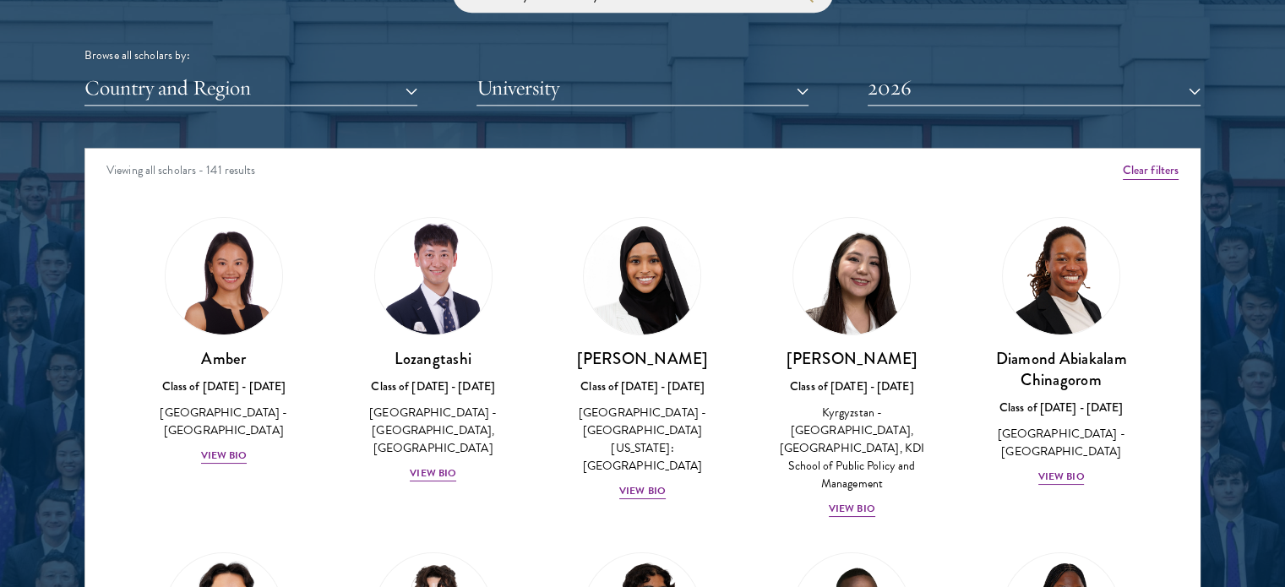
scroll to position [2111, 0]
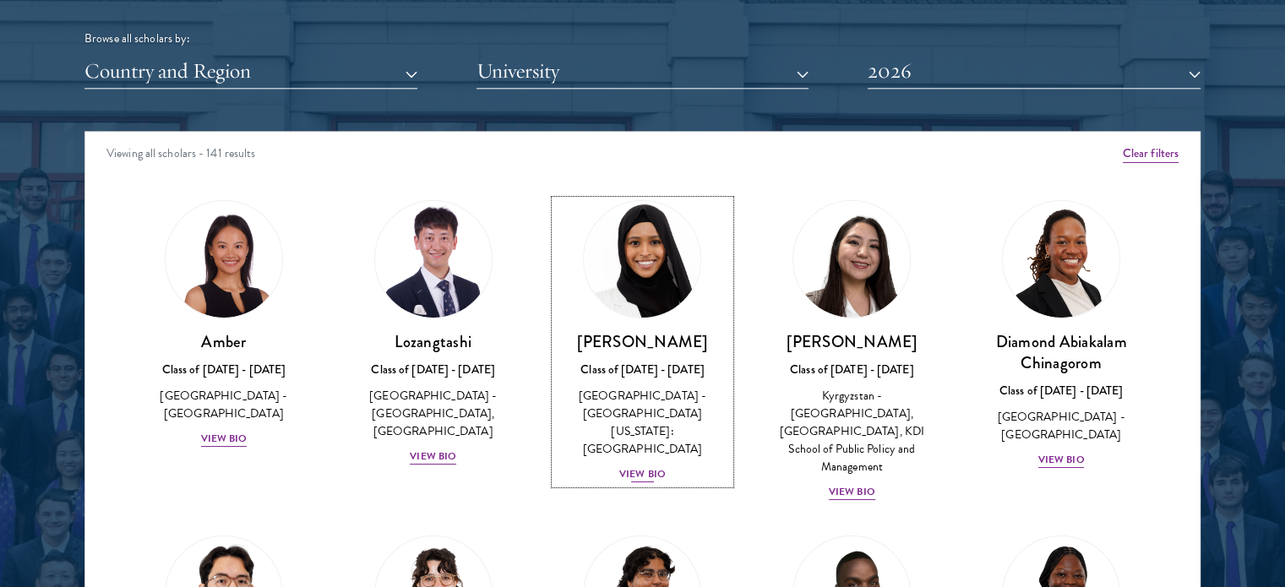
click at [631, 466] on div "View Bio" at bounding box center [642, 474] width 46 height 16
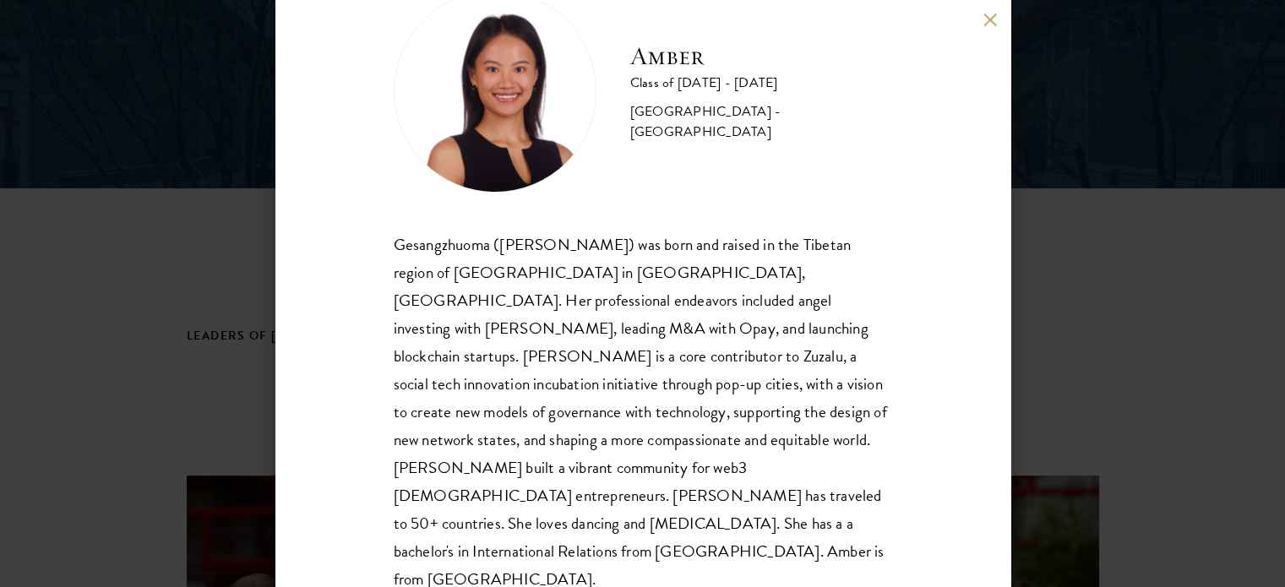
scroll to position [338, 0]
click at [1103, 326] on div "Amber Class of 2025 - 2026 China - Peking University Gesangzhuoma (Amber) was b…" at bounding box center [642, 293] width 1285 height 587
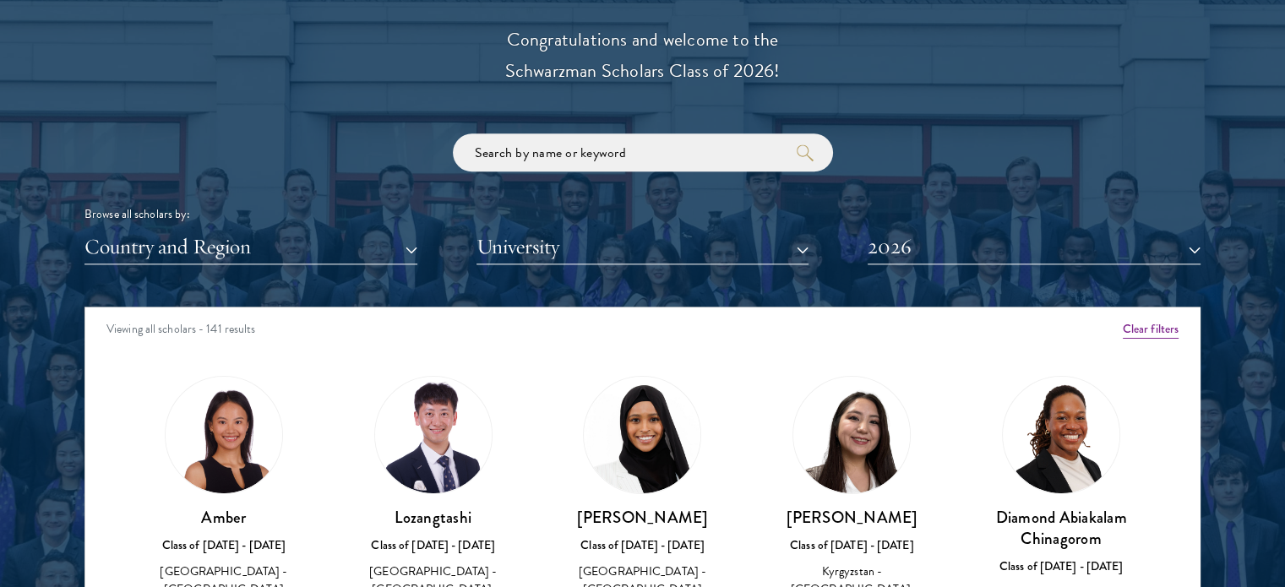
scroll to position [1942, 0]
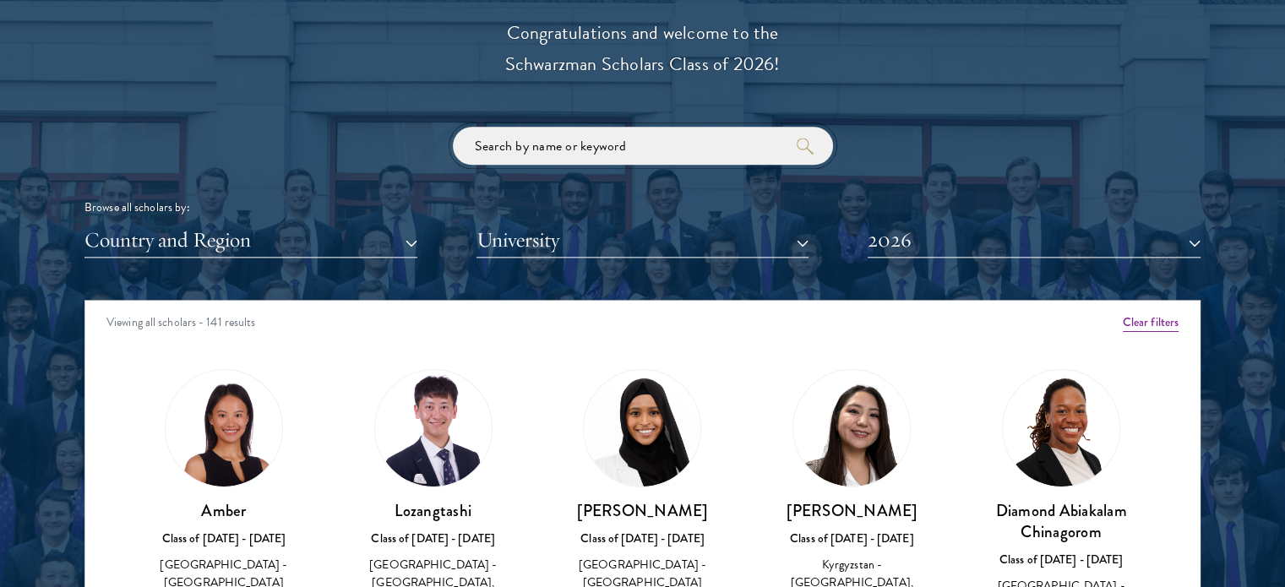
click at [631, 157] on input "search" at bounding box center [643, 146] width 380 height 38
click at [635, 236] on button "University" at bounding box center [642, 240] width 333 height 35
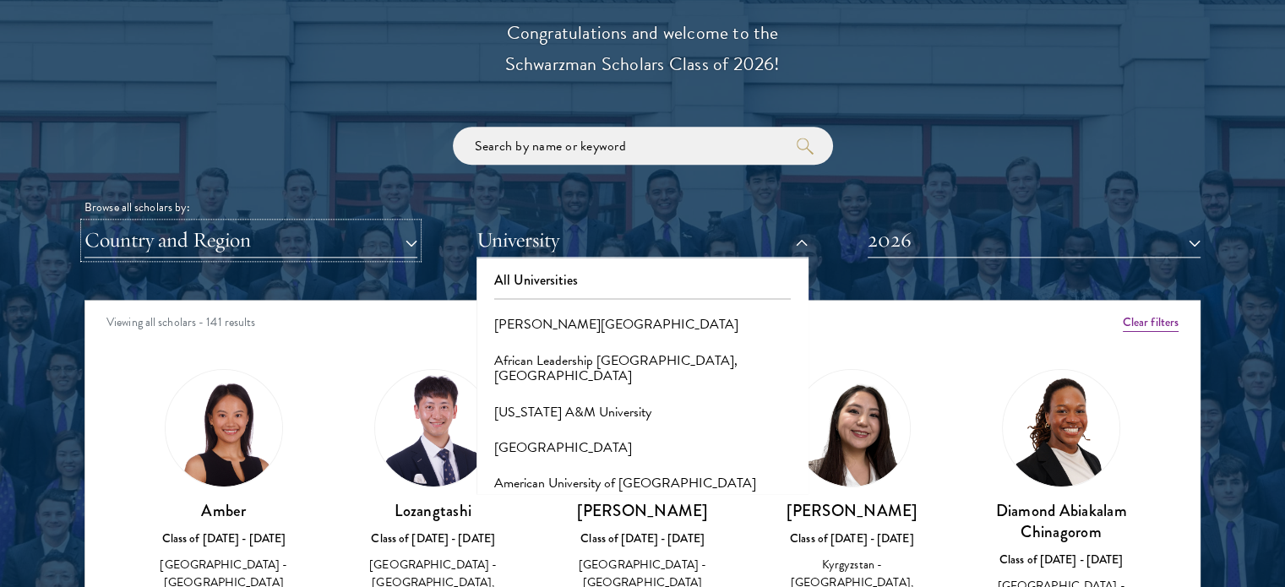
click at [345, 232] on button "Country and Region" at bounding box center [250, 240] width 333 height 35
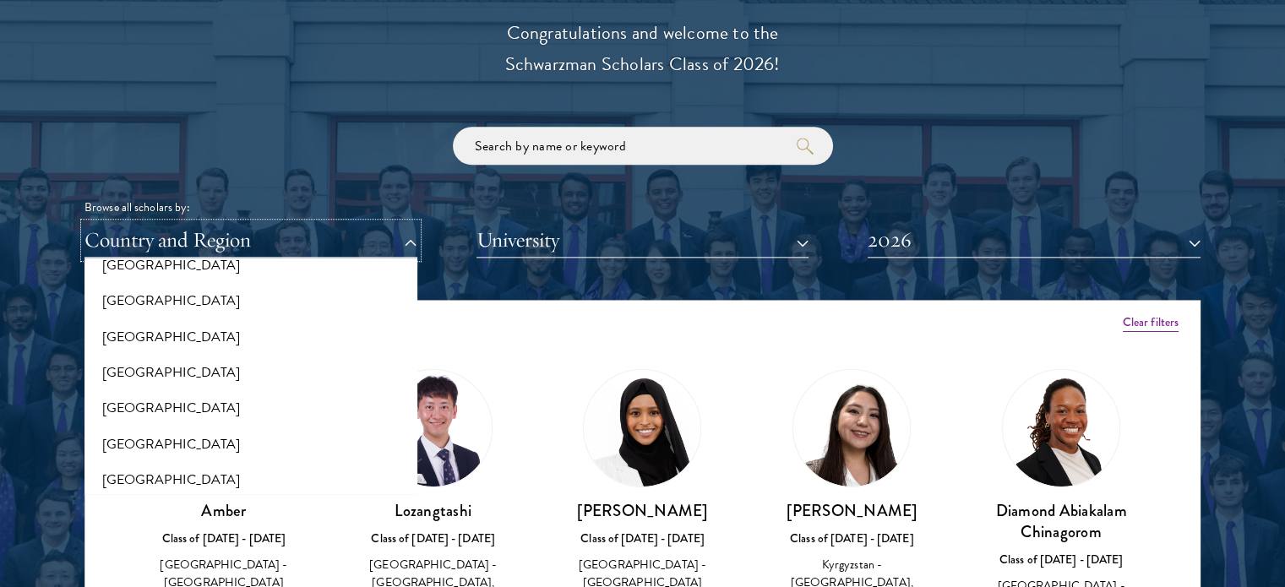
scroll to position [1182, 0]
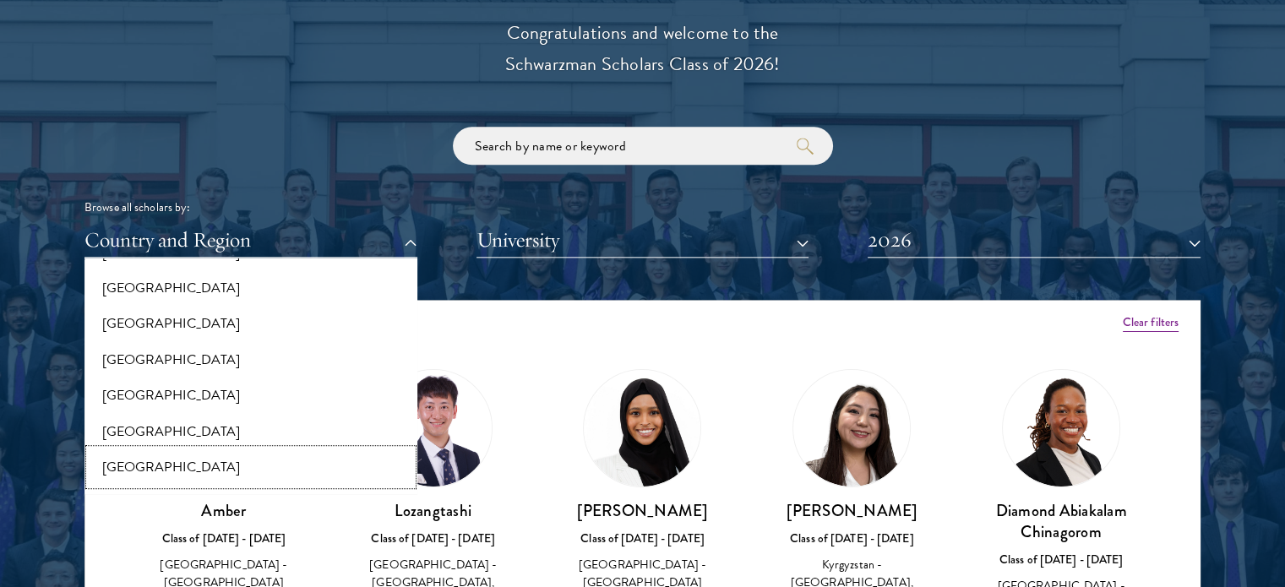
click at [145, 461] on button "[GEOGRAPHIC_DATA]" at bounding box center [251, 466] width 323 height 35
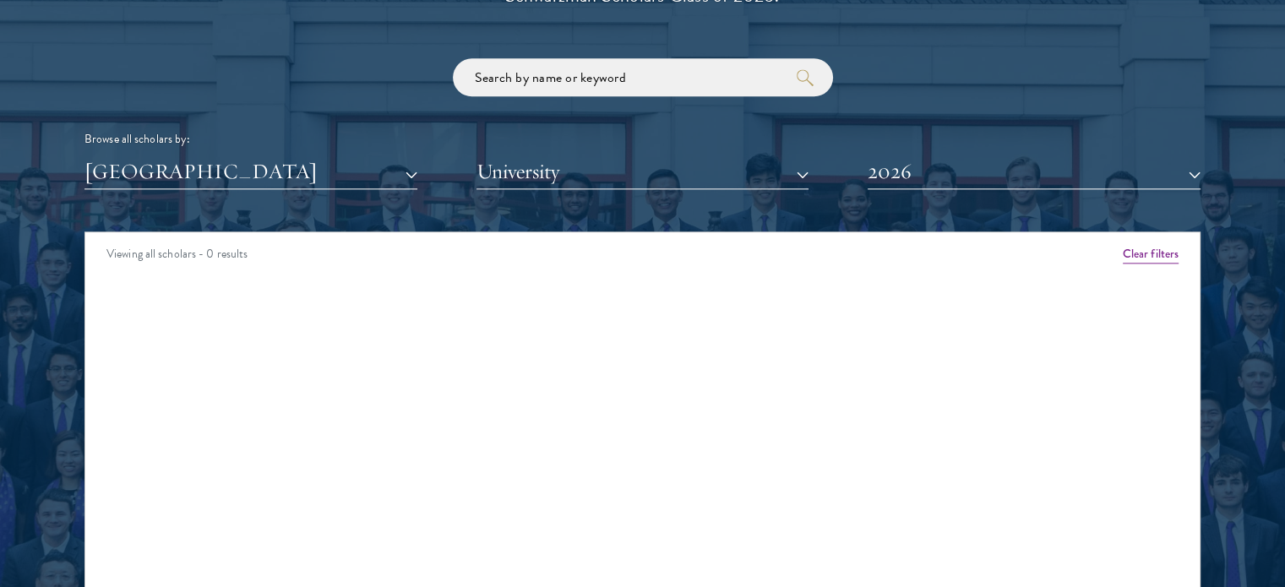
scroll to position [2111, 0]
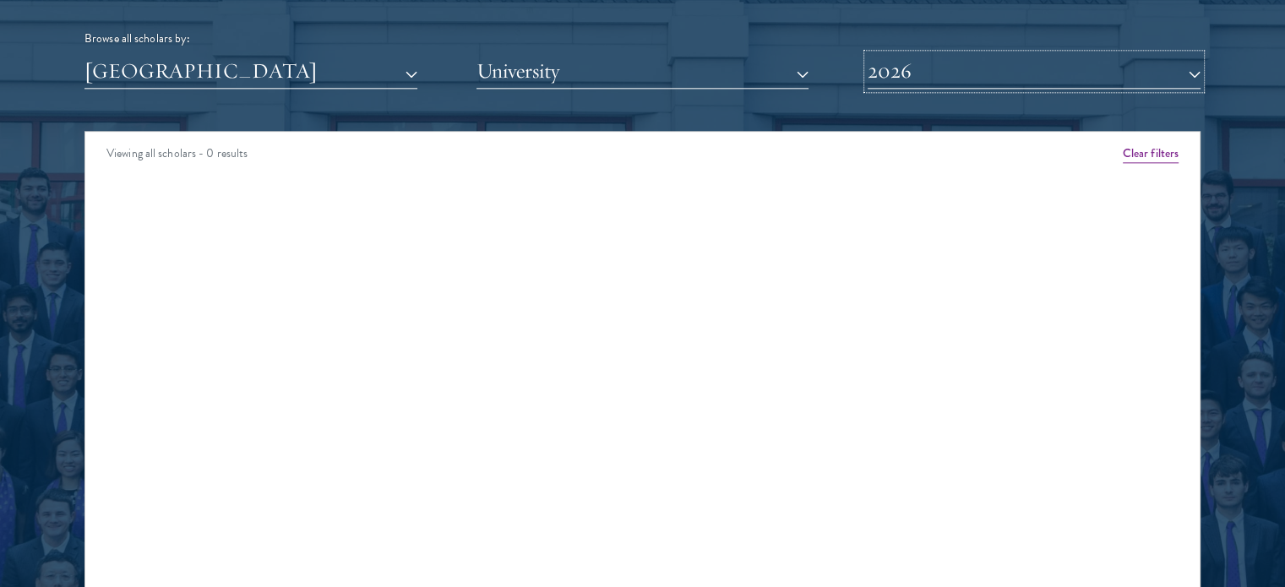
click at [883, 64] on button "2026" at bounding box center [1033, 71] width 333 height 35
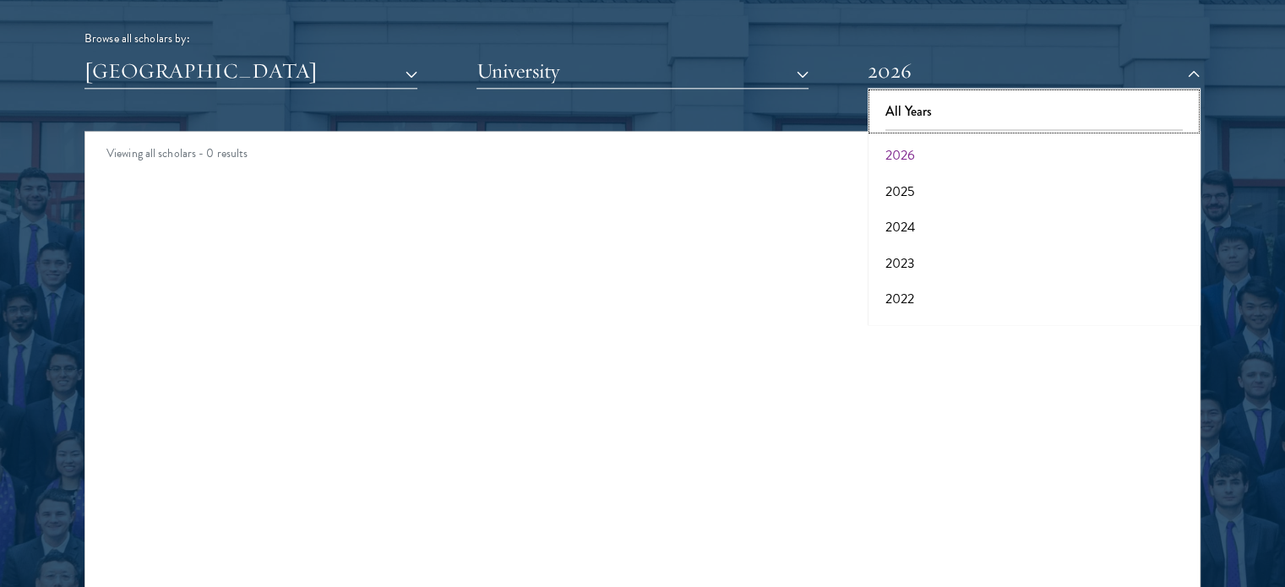
click at [907, 106] on button "All Years" at bounding box center [1033, 111] width 323 height 35
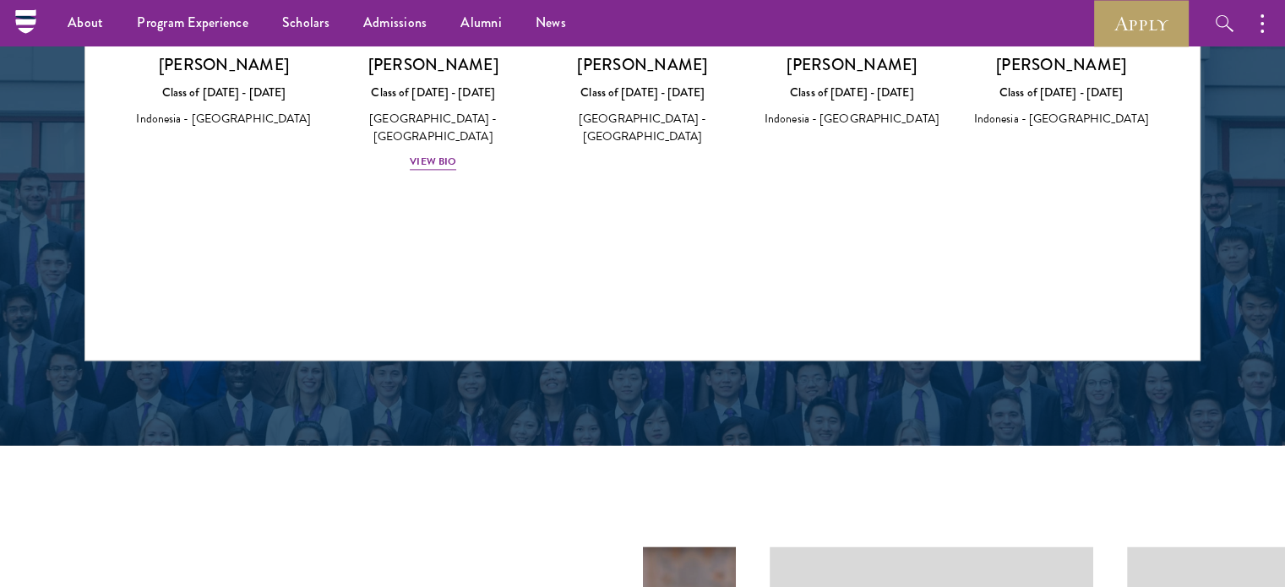
scroll to position [2196, 0]
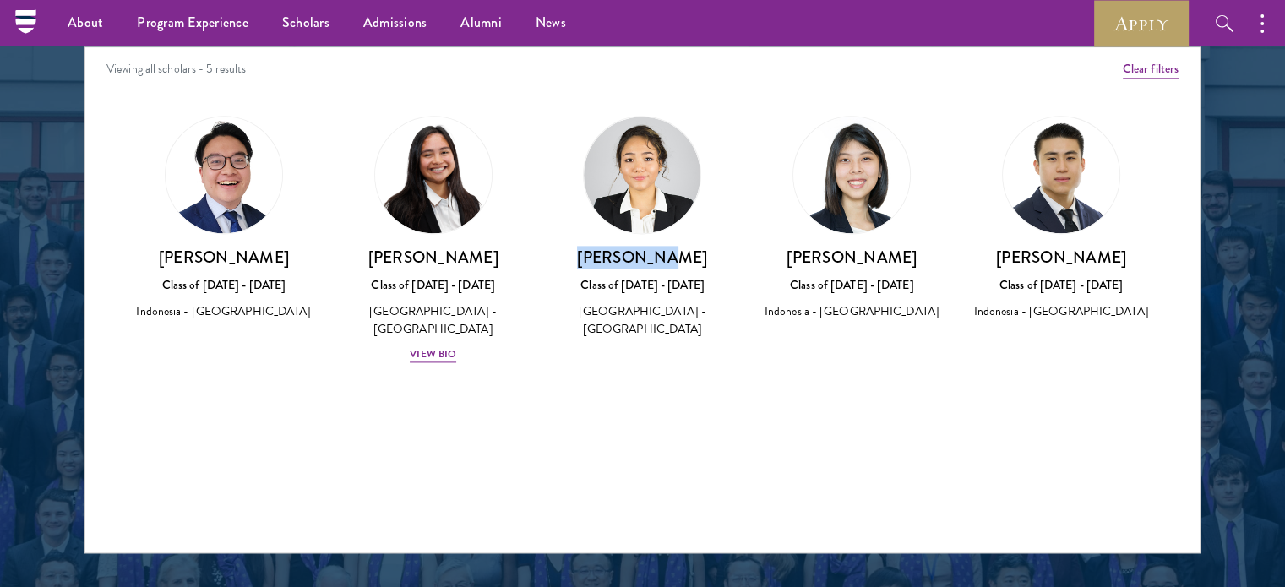
drag, startPoint x: 615, startPoint y: 255, endPoint x: 674, endPoint y: 253, distance: 59.2
click at [674, 253] on h3 "[PERSON_NAME]" at bounding box center [643, 257] width 176 height 21
copy h3 "[PERSON_NAME]"
drag, startPoint x: 839, startPoint y: 252, endPoint x: 908, endPoint y: 256, distance: 68.5
click at [908, 256] on h3 "[PERSON_NAME]" at bounding box center [851, 257] width 176 height 21
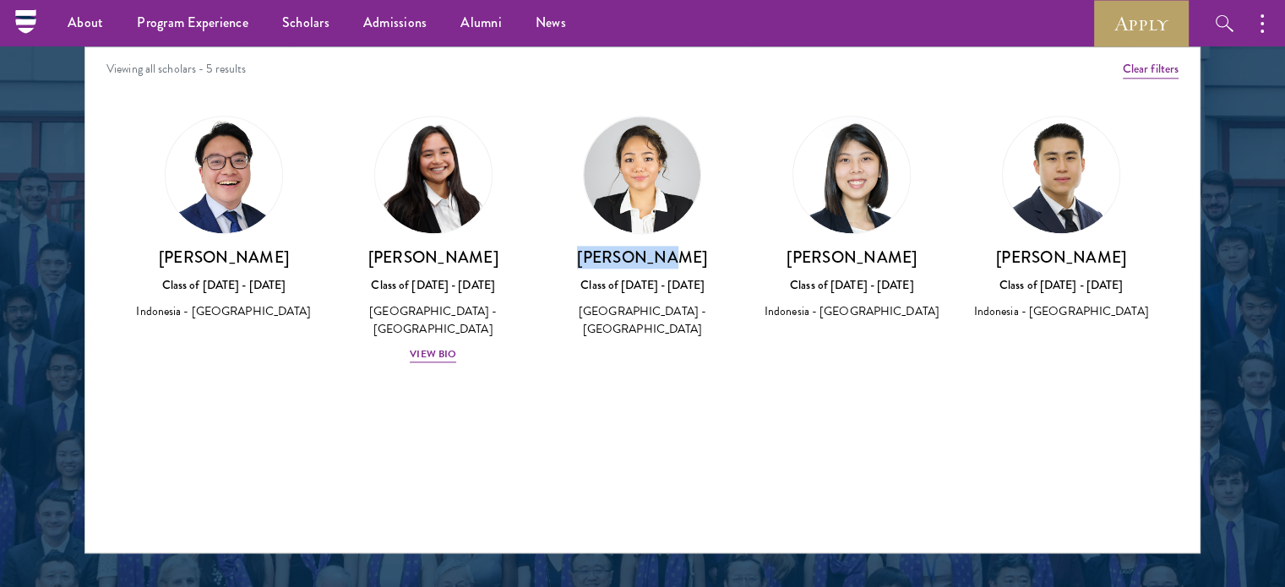
copy h3 "[PERSON_NAME]"
drag, startPoint x: 992, startPoint y: 259, endPoint x: 1127, endPoint y: 251, distance: 135.4
click at [1127, 251] on h3 "[PERSON_NAME]" at bounding box center [1061, 257] width 176 height 21
copy h3 "Nicolas Wicaksono"
drag, startPoint x: 174, startPoint y: 253, endPoint x: 284, endPoint y: 262, distance: 110.1
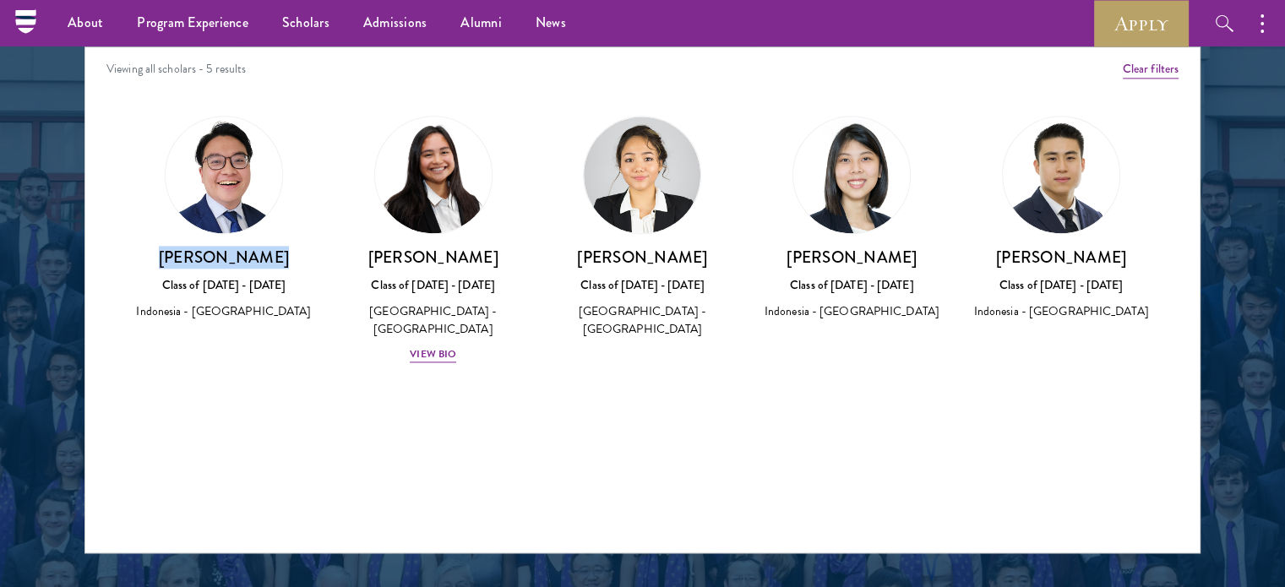
click at [284, 262] on h3 "Hans Mulyawan" at bounding box center [224, 257] width 176 height 21
copy h3 "Hans Mulyawan"
click at [1148, 65] on button "Clear filters" at bounding box center [1150, 69] width 56 height 19
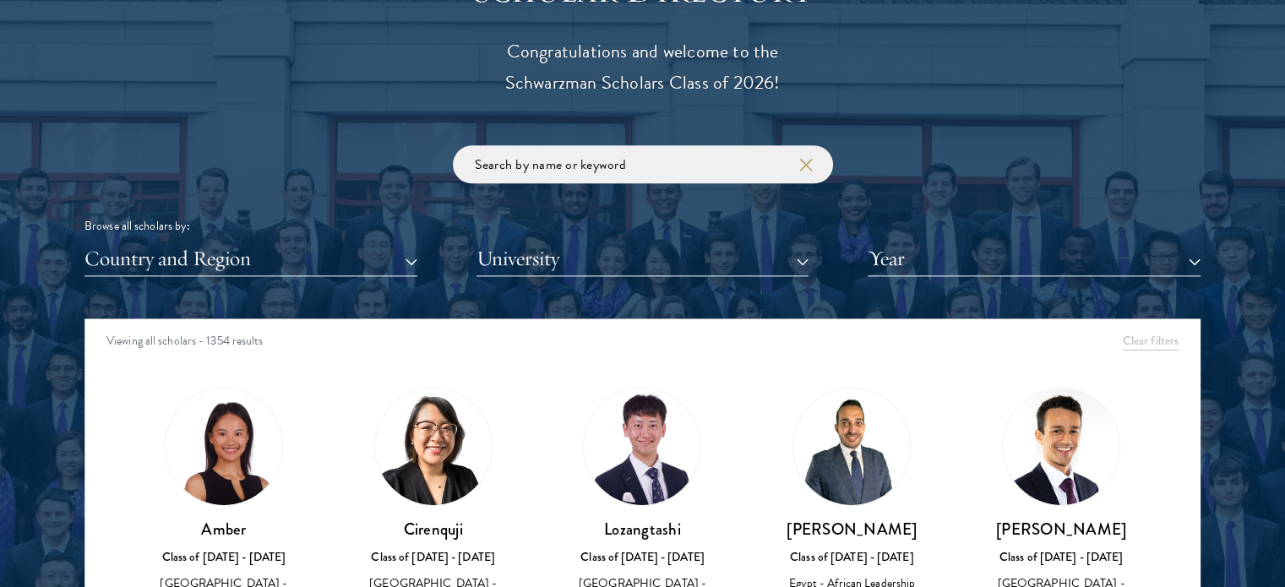
scroll to position [1942, 0]
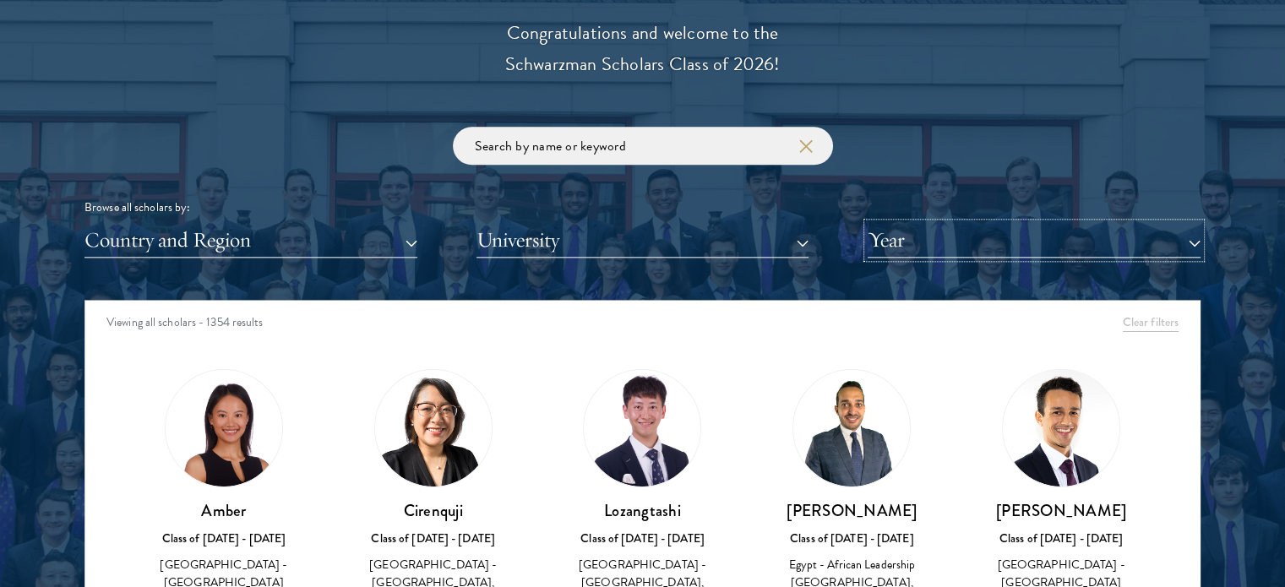
click at [978, 251] on button "Year" at bounding box center [1033, 240] width 333 height 35
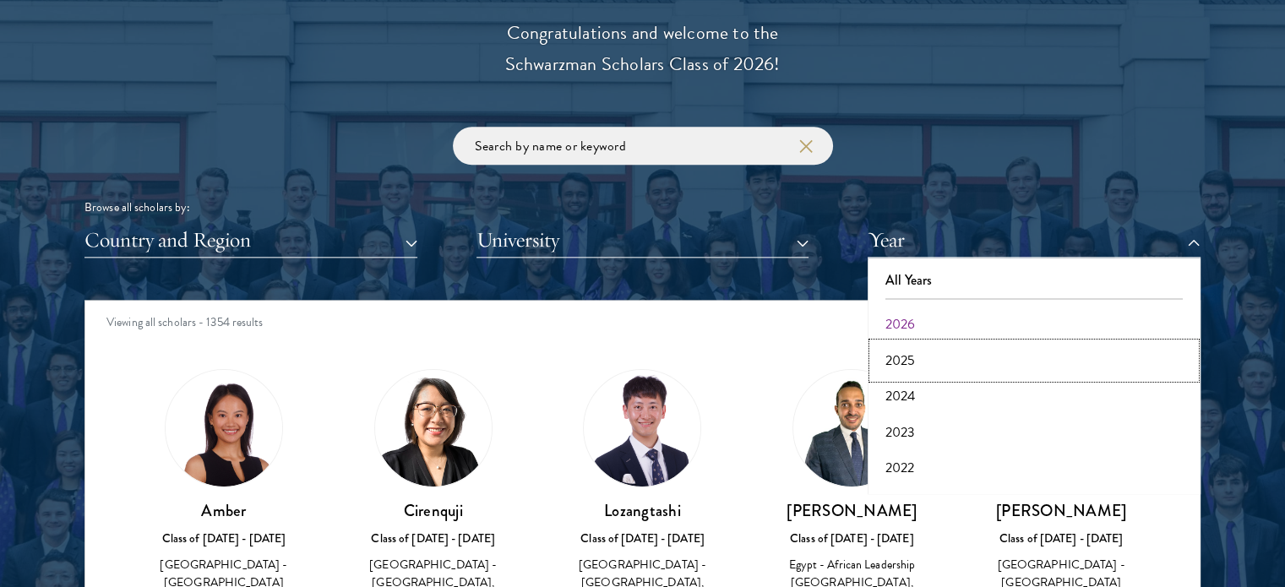
click at [935, 351] on button "2025" at bounding box center [1033, 360] width 323 height 35
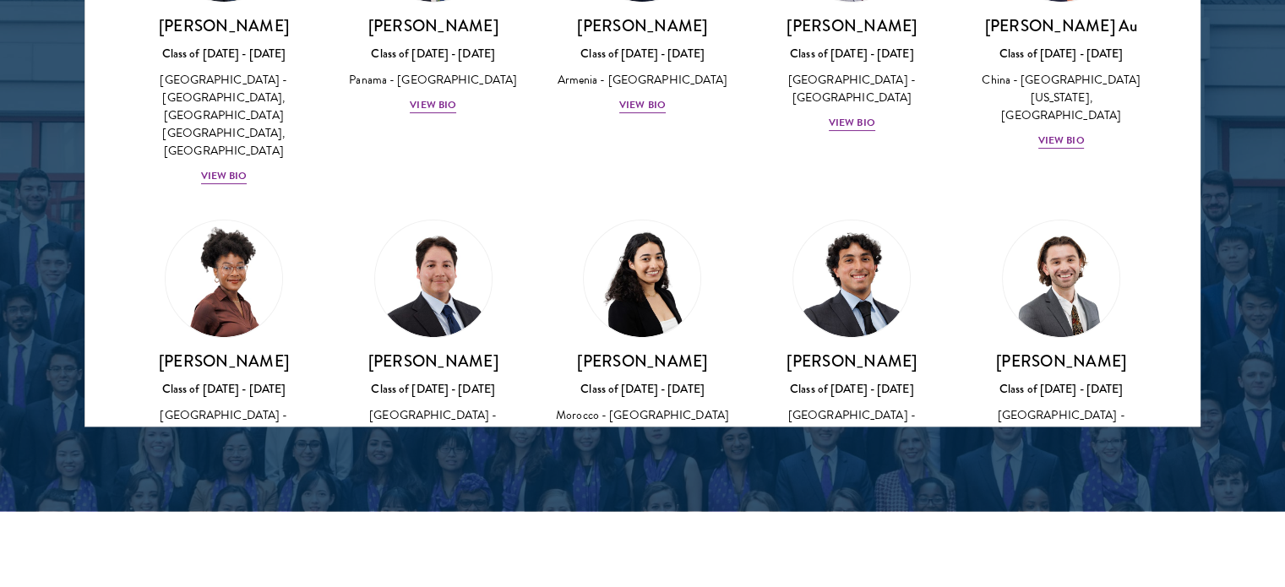
scroll to position [2365, 0]
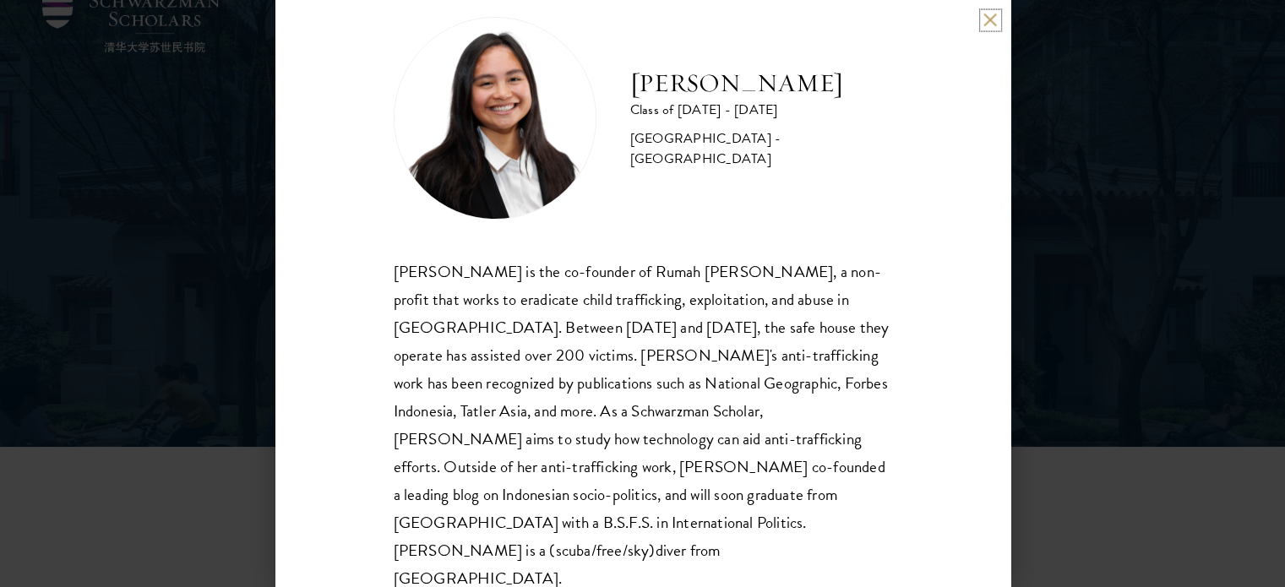
scroll to position [84, 0]
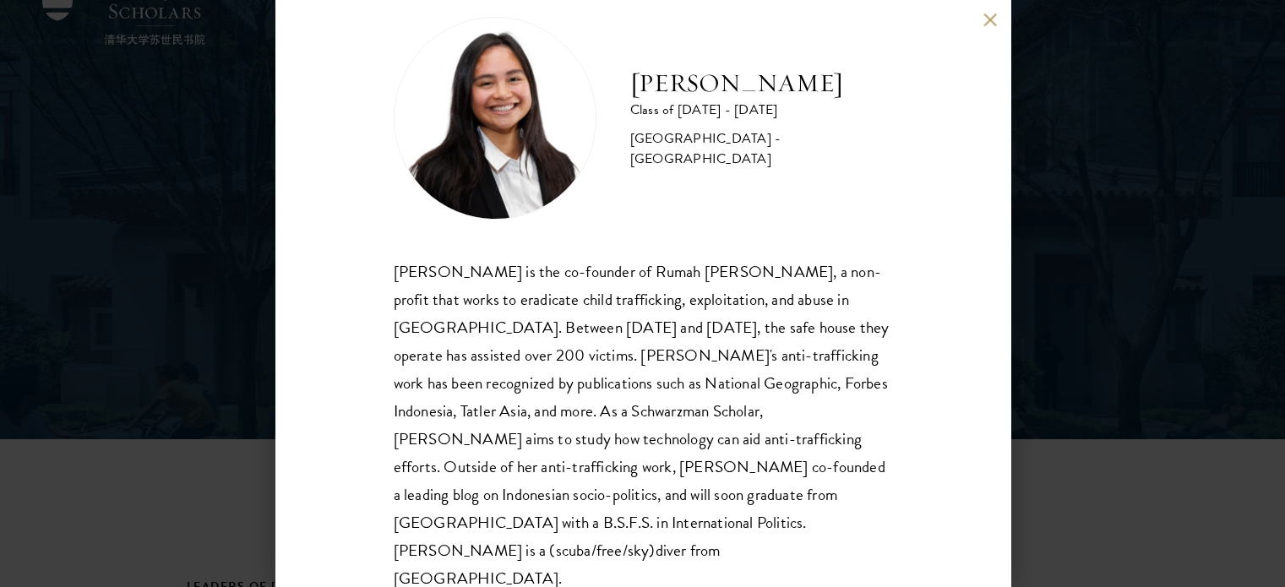
click at [1027, 473] on div "[PERSON_NAME] Class of [DATE] - [DATE] [GEOGRAPHIC_DATA] - [GEOGRAPHIC_DATA] [P…" at bounding box center [642, 293] width 1285 height 587
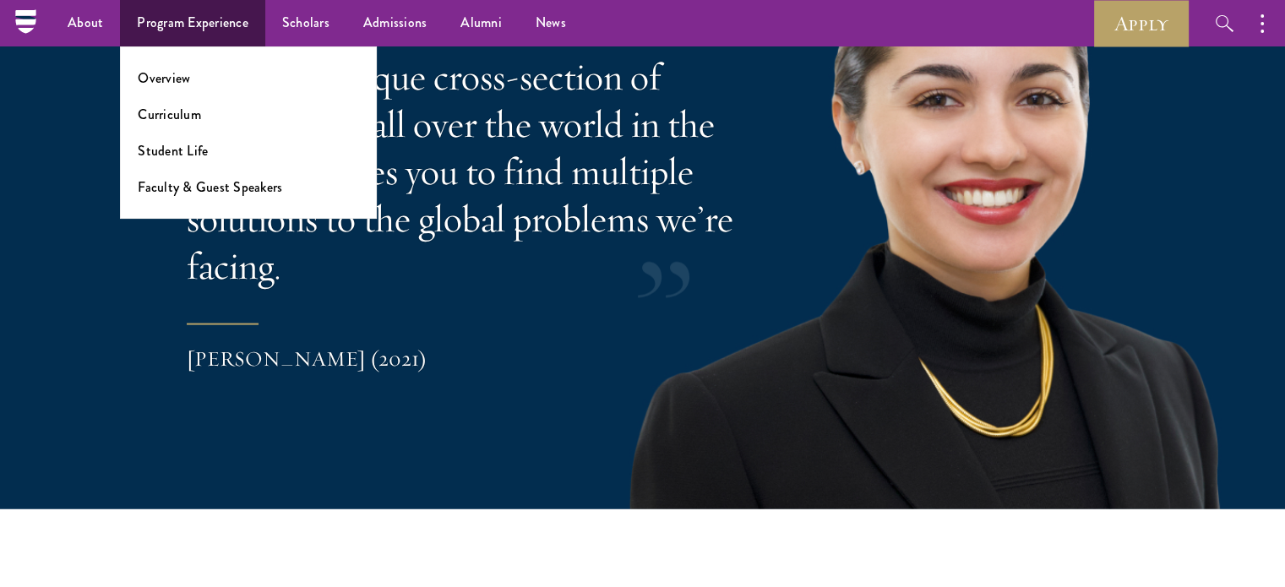
scroll to position [3209, 0]
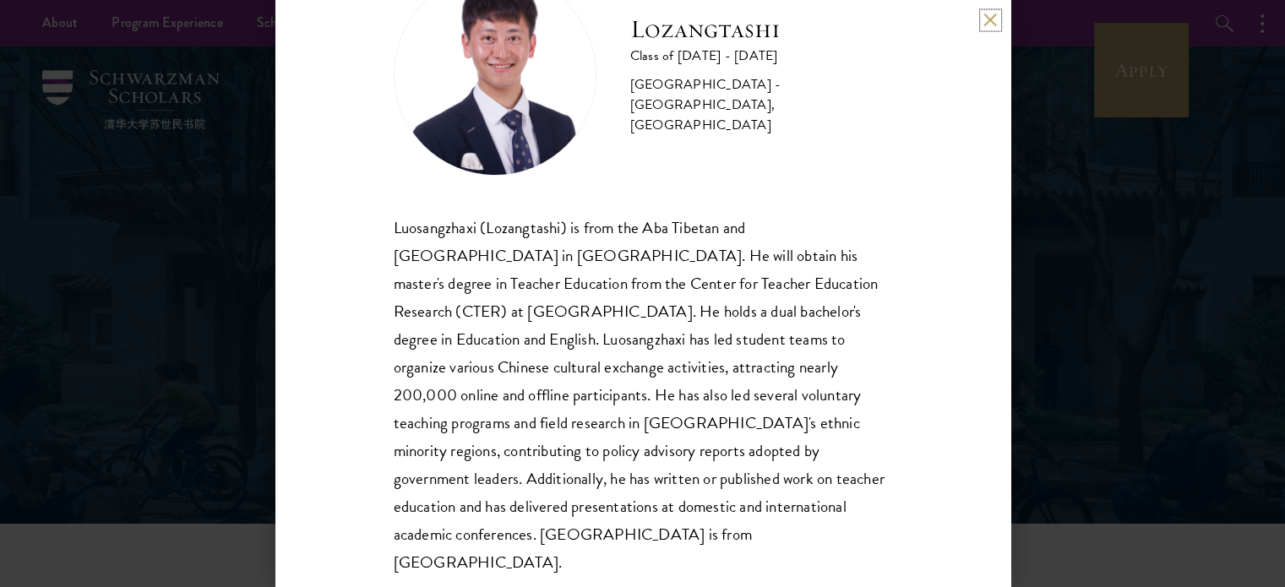
scroll to position [84, 0]
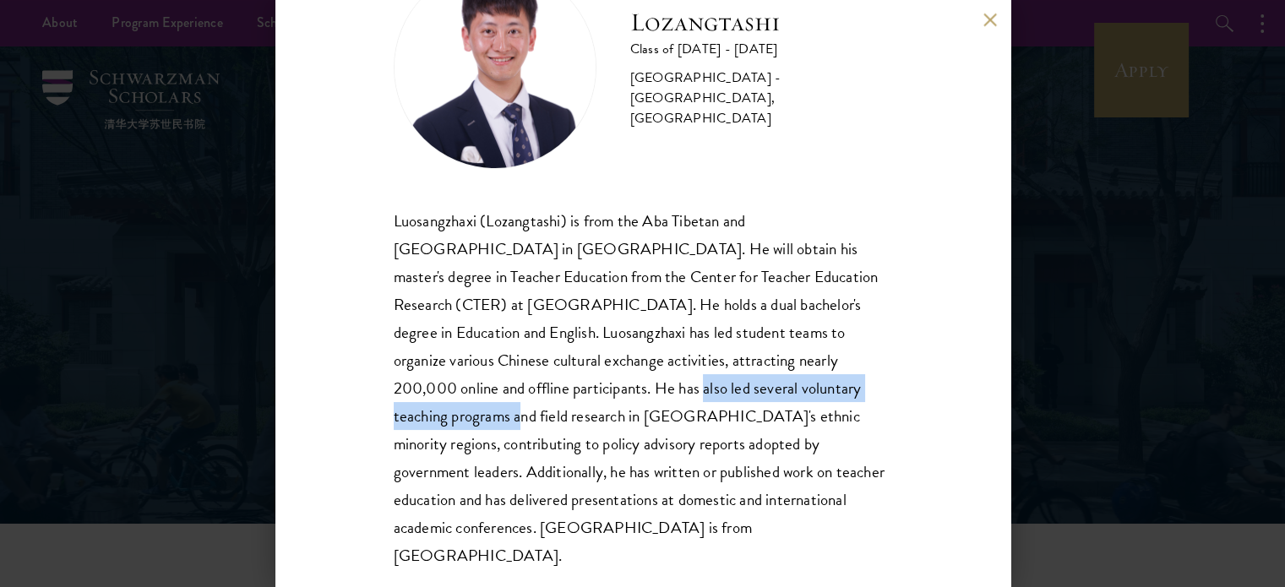
drag, startPoint x: 470, startPoint y: 386, endPoint x: 758, endPoint y: 397, distance: 288.2
click at [758, 397] on div "Luosangzhaxi (Lozangtashi) is from the Aba Tibetan and Qiang Autonomous Prefect…" at bounding box center [643, 388] width 498 height 363
copy div "He has also led several voluntary teaching pr"
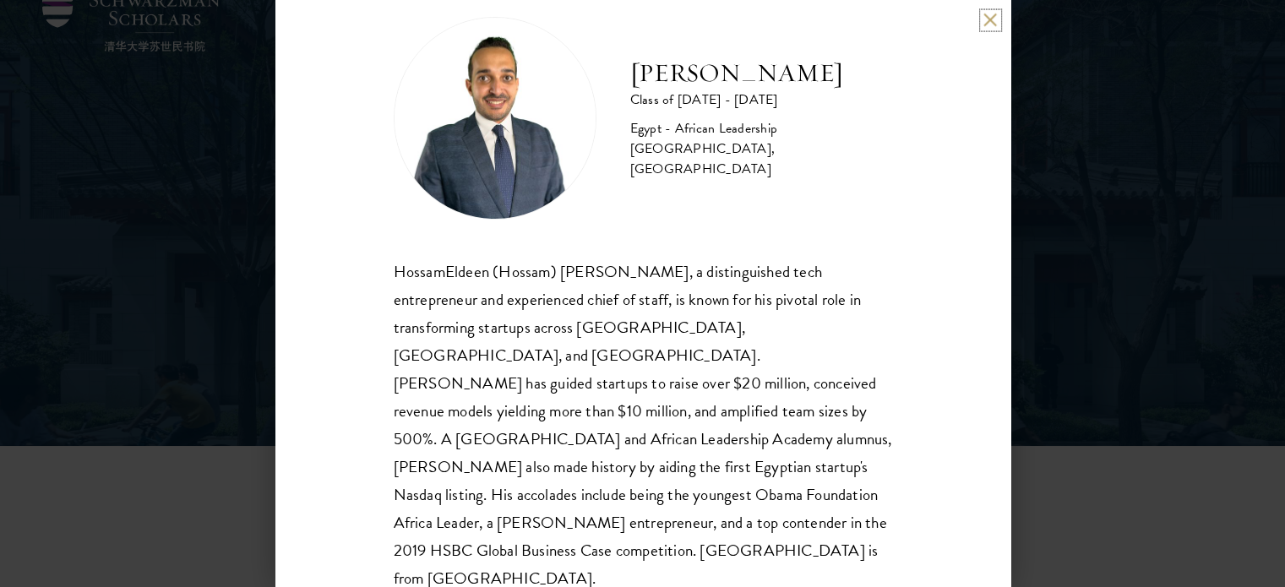
scroll to position [84, 0]
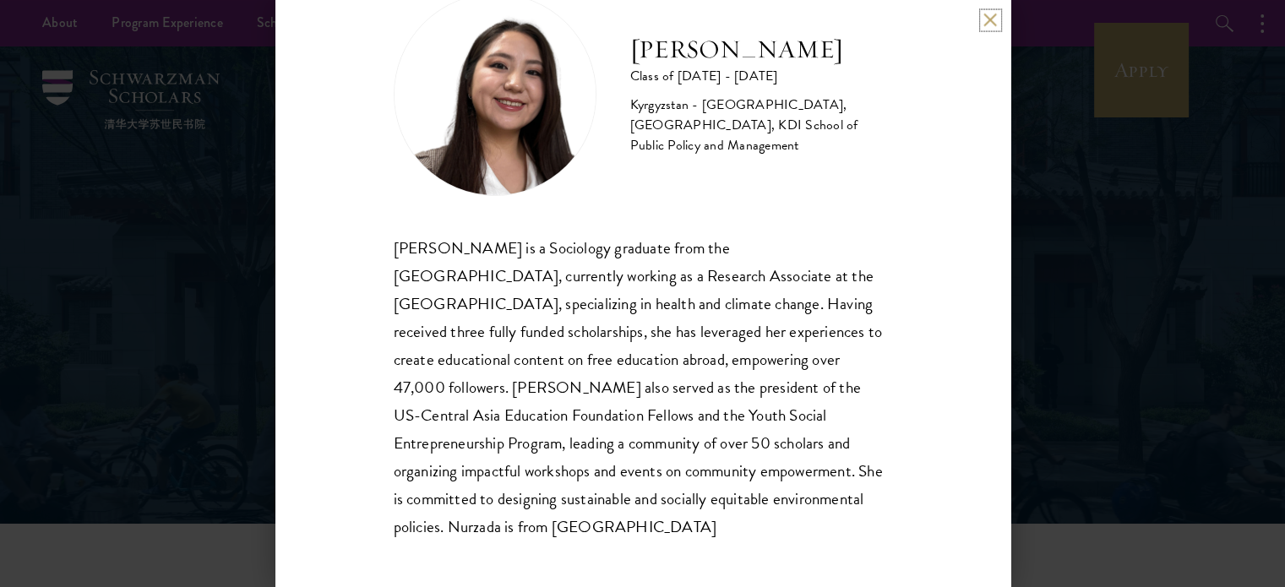
scroll to position [61, 0]
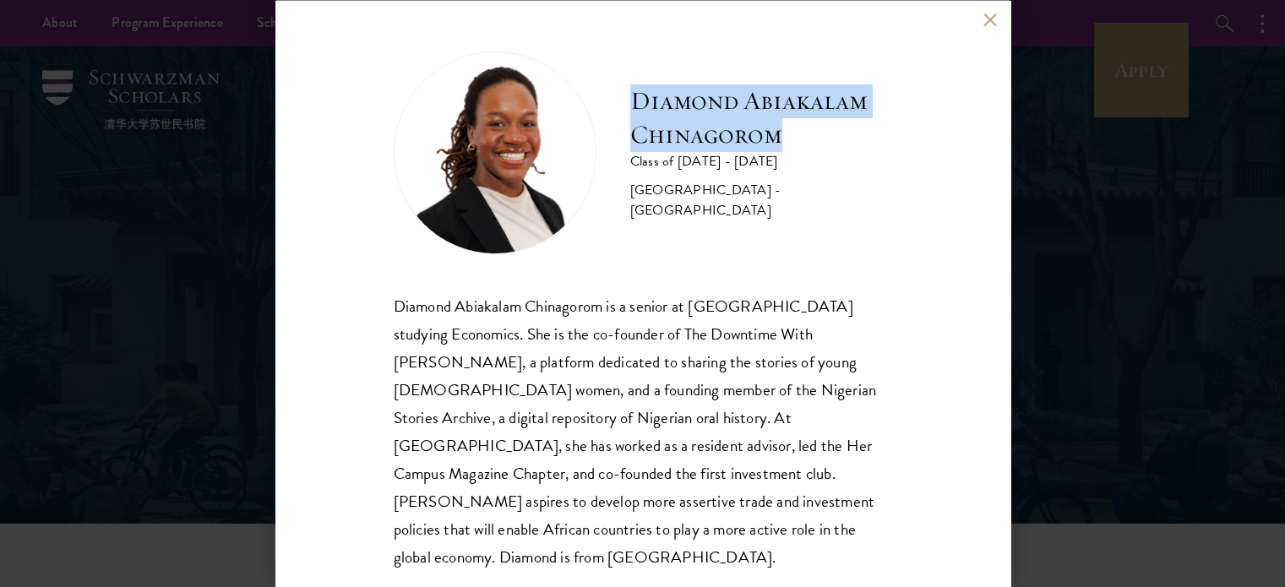
drag, startPoint x: 790, startPoint y: 150, endPoint x: 612, endPoint y: 117, distance: 181.4
click at [612, 117] on div "Diamond Abiakalam Chinagorom Class of 2025 - 2026 Nigeria - Mount Holyoke Colle…" at bounding box center [643, 152] width 498 height 203
copy h2 "Diamond Abiakalam Chinagorom"
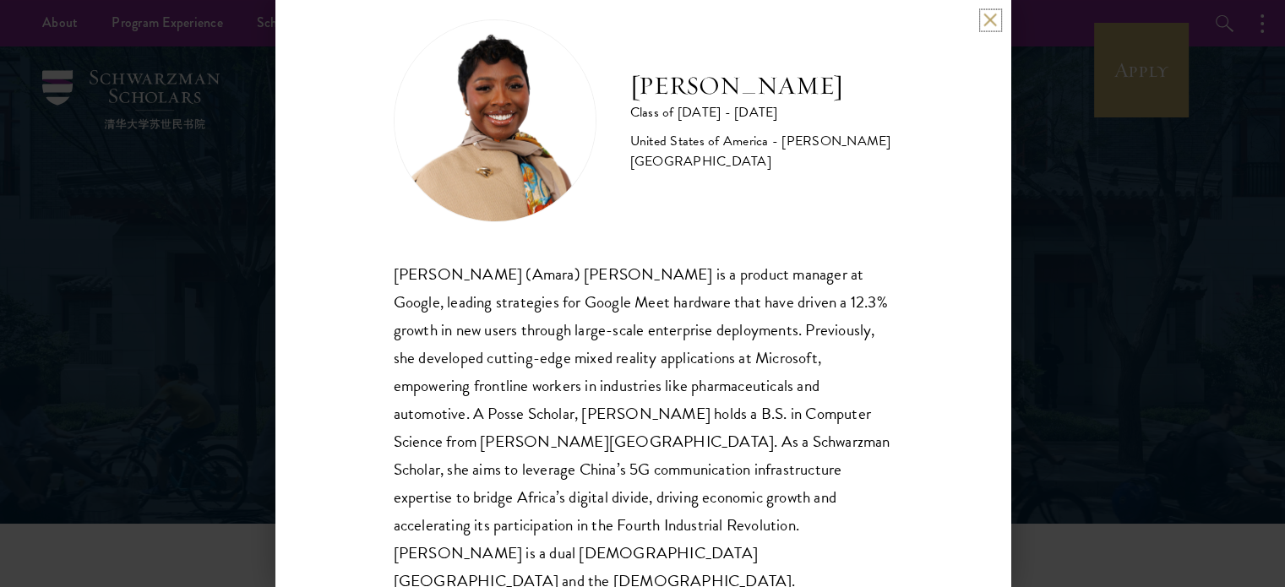
scroll to position [34, 0]
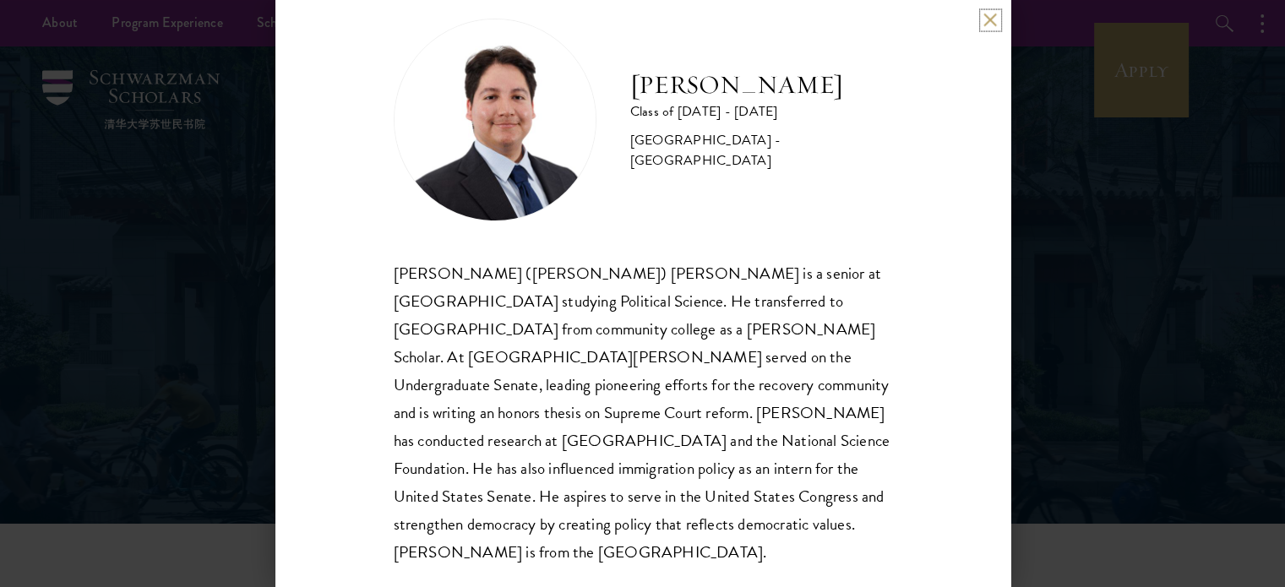
scroll to position [34, 0]
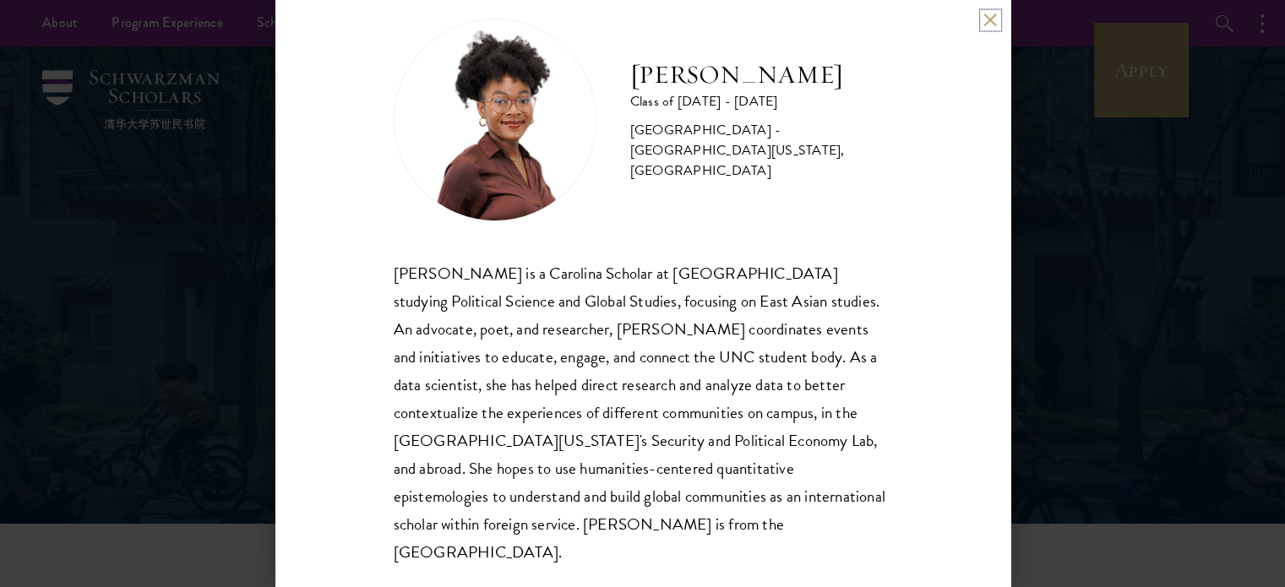
scroll to position [34, 0]
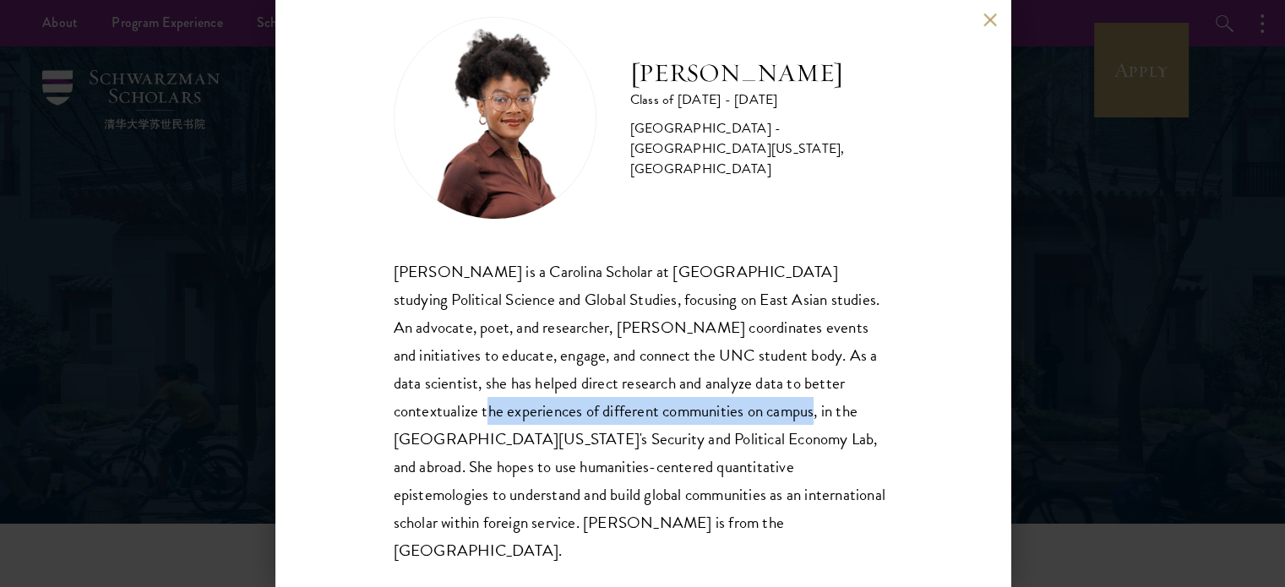
drag, startPoint x: 713, startPoint y: 411, endPoint x: 391, endPoint y: 406, distance: 321.8
click at [394, 408] on div "Lizabeth Bamgboye is a Carolina Scholar at UNC-Chapel Hill studying Political S…" at bounding box center [643, 411] width 498 height 307
copy div "experiences of different communities on campus, i"
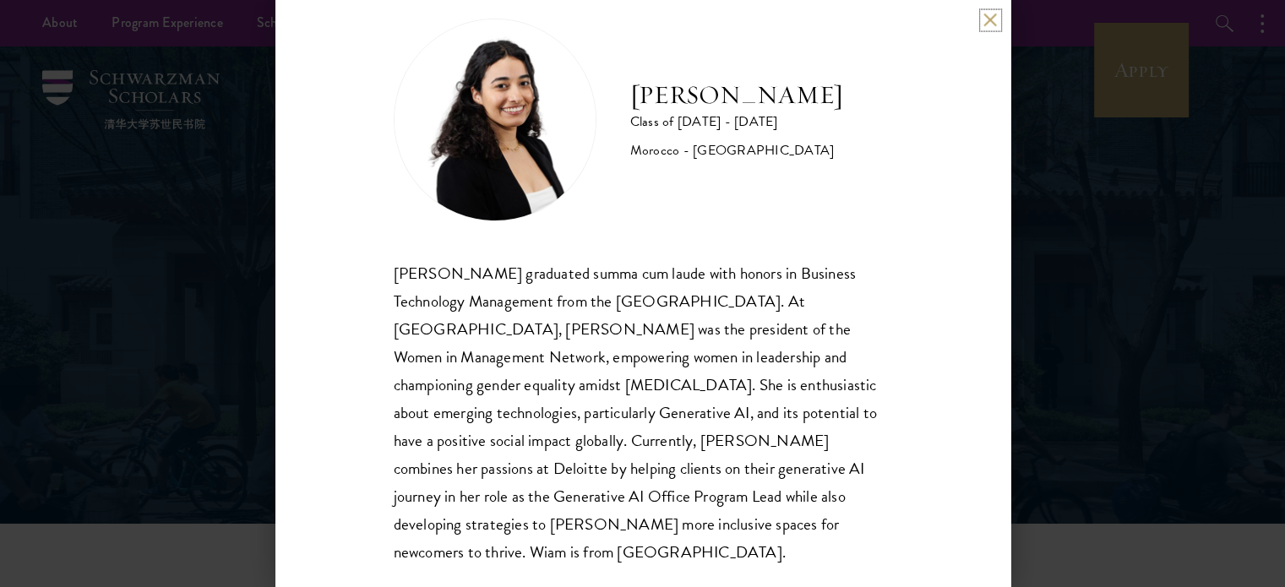
scroll to position [34, 0]
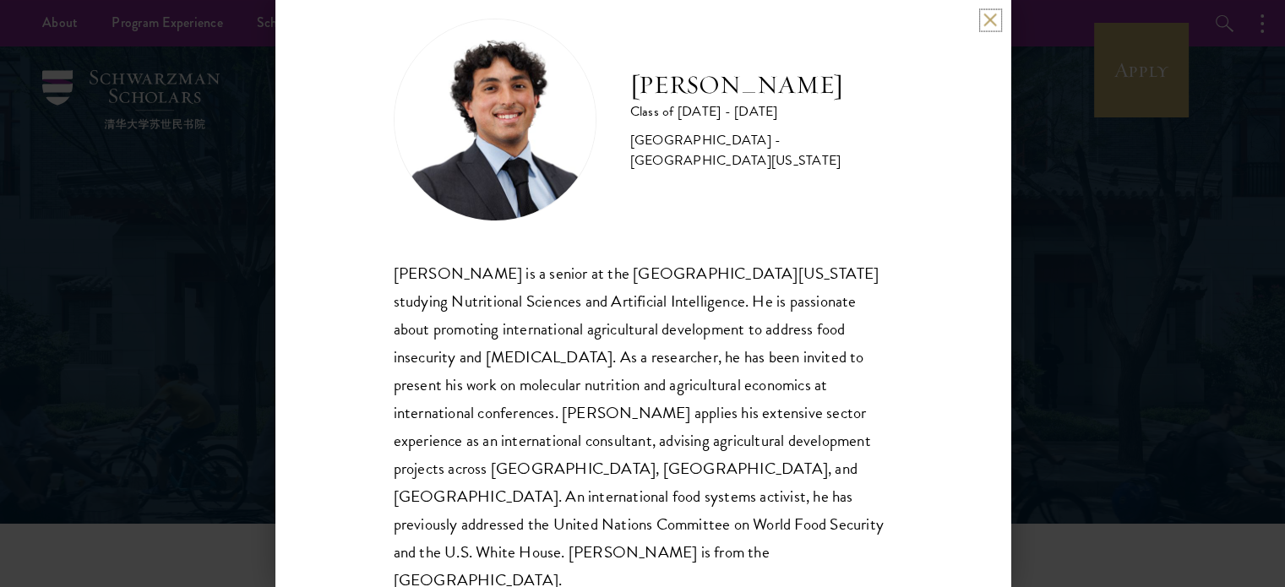
scroll to position [34, 0]
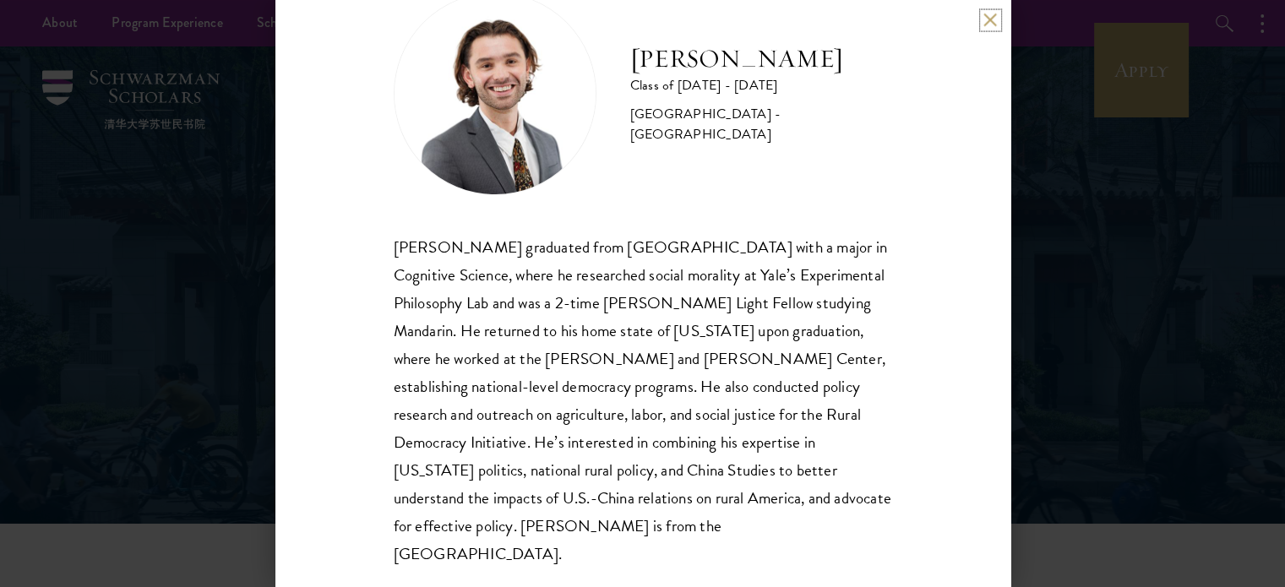
scroll to position [61, 0]
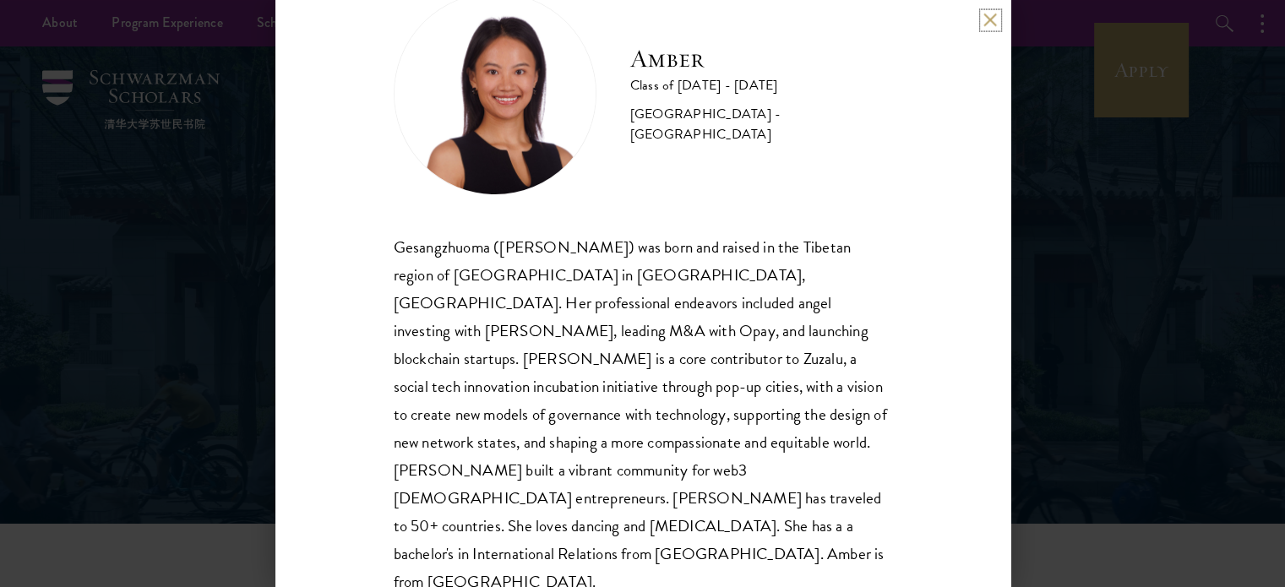
scroll to position [61, 0]
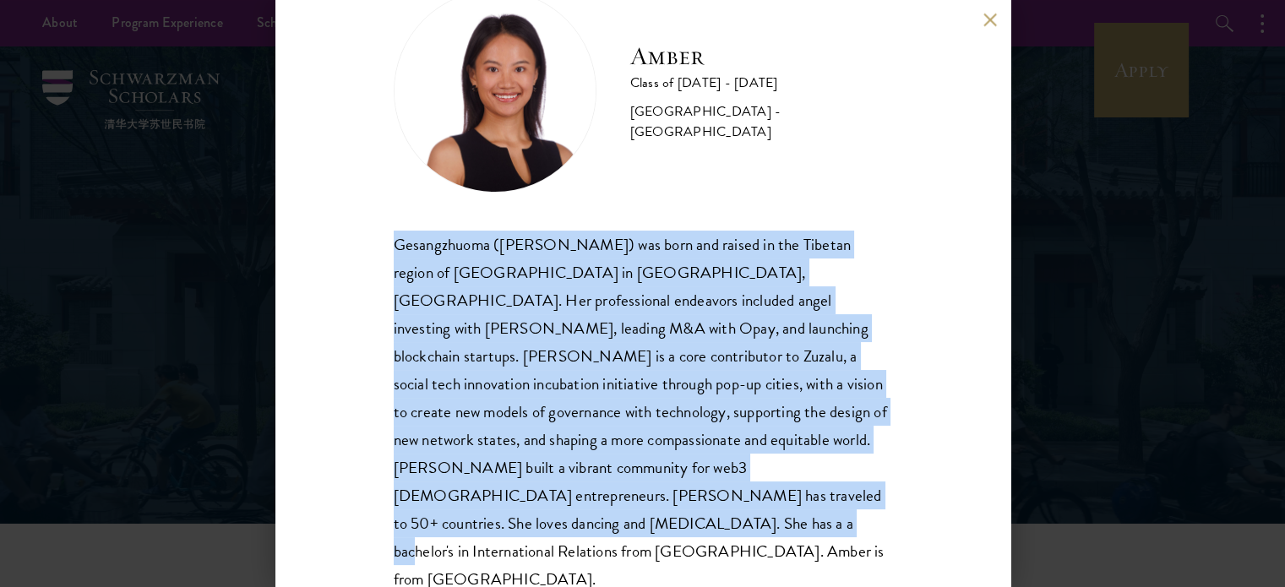
drag, startPoint x: 394, startPoint y: 239, endPoint x: 519, endPoint y: 540, distance: 325.6
click at [519, 540] on div "Amber Class of 2025 - 2026 China - Peking University Gesangzhuoma (Amber) was b…" at bounding box center [642, 293] width 735 height 587
copy div "Gesangzhuoma (Amber) was born and raised in the Tibetan region of Shangri-La in…"
click at [652, 415] on div "Gesangzhuoma (Amber) was born and raised in the Tibetan region of Shangri-La in…" at bounding box center [643, 412] width 498 height 363
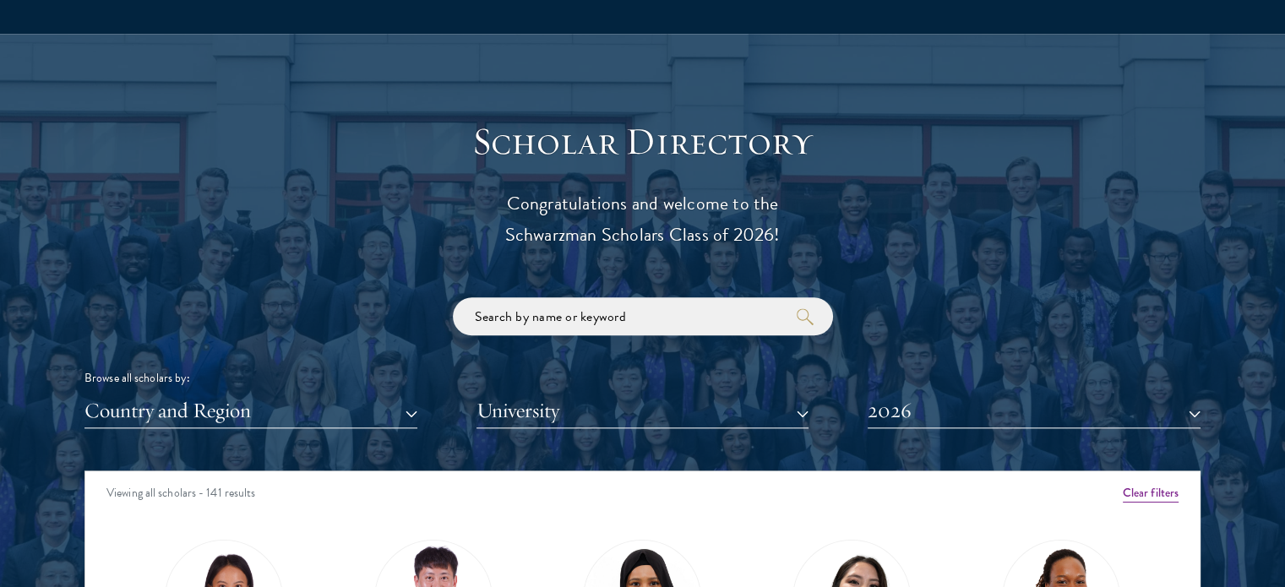
scroll to position [2111, 0]
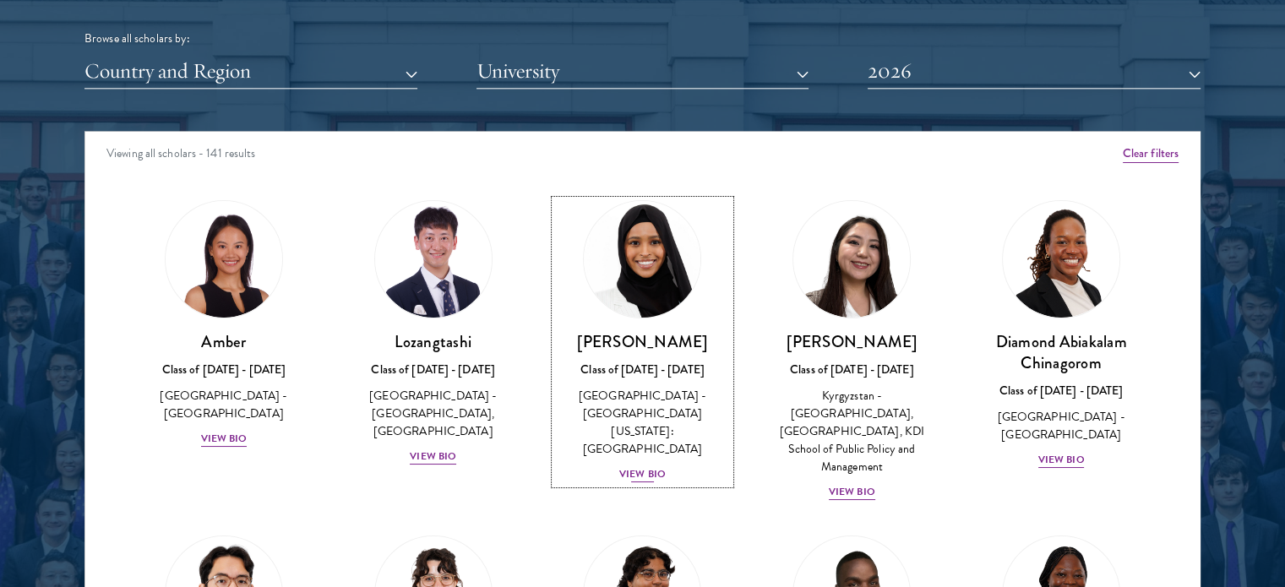
click at [643, 466] on div "View Bio" at bounding box center [642, 474] width 46 height 16
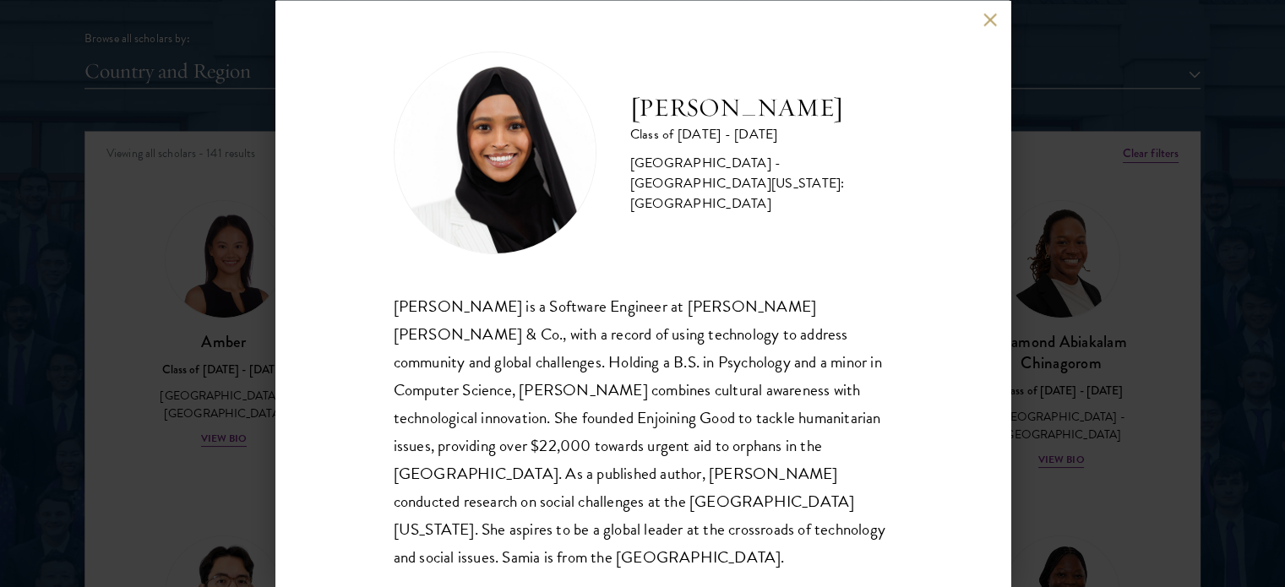
click at [247, 462] on div "Samia Abdi Class of 2025 - 2026 United States of America - University of Minnes…" at bounding box center [642, 293] width 1285 height 587
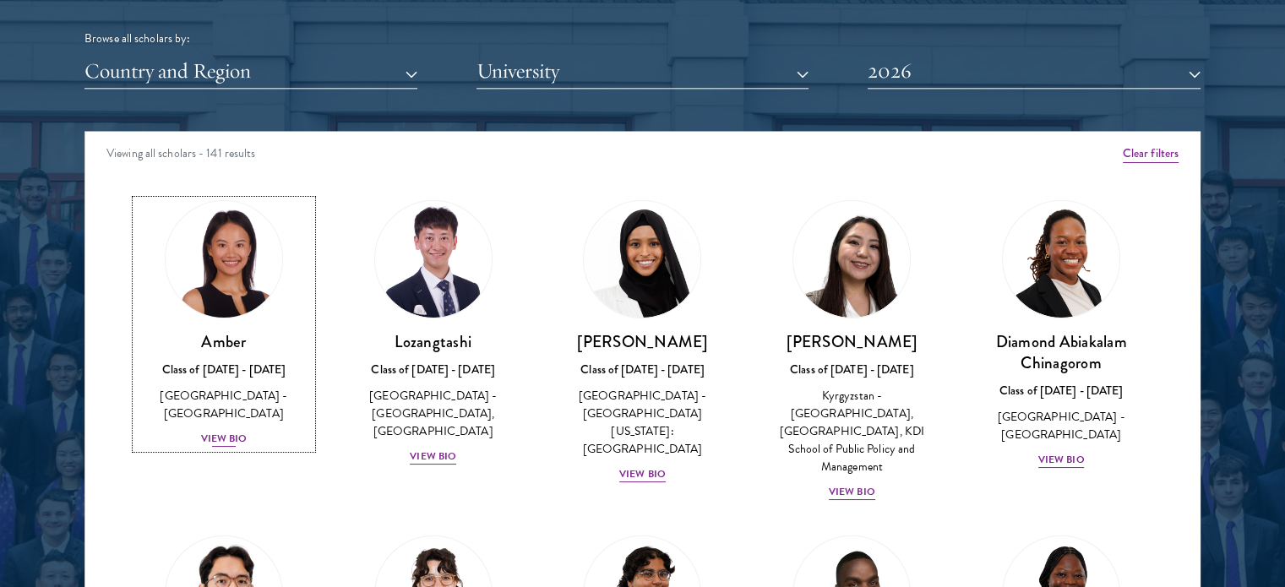
click at [232, 431] on div "View Bio" at bounding box center [224, 439] width 46 height 16
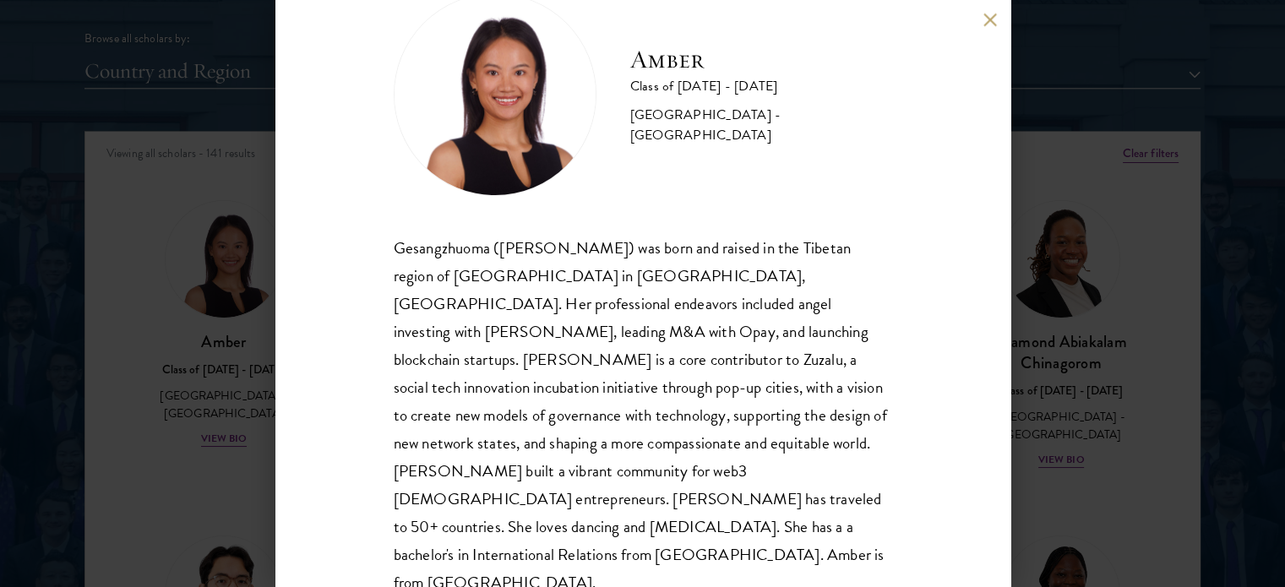
scroll to position [61, 0]
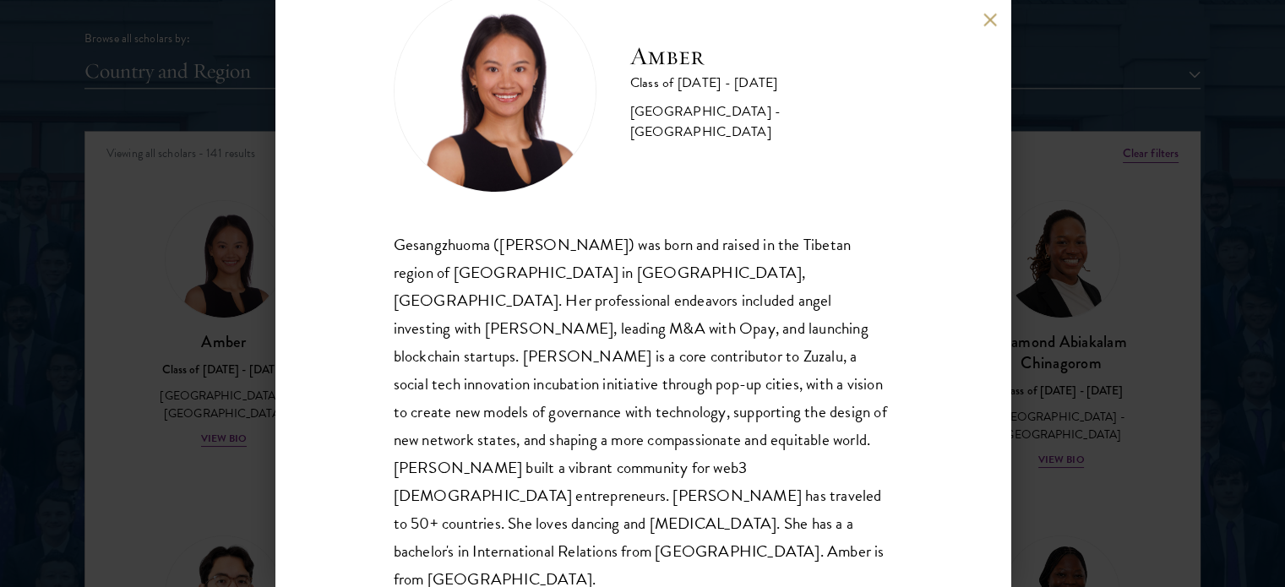
click at [125, 462] on div "Amber Class of 2025 - 2026 China - Peking University Gesangzhuoma (Amber) was b…" at bounding box center [642, 293] width 1285 height 587
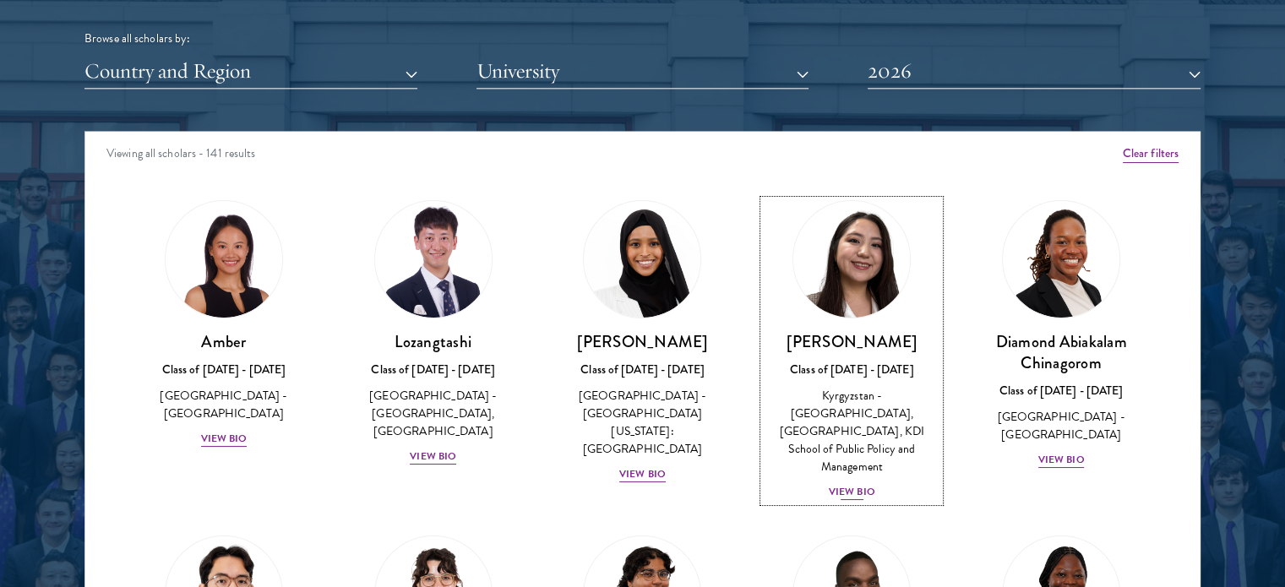
click at [841, 484] on div "View Bio" at bounding box center [851, 492] width 46 height 16
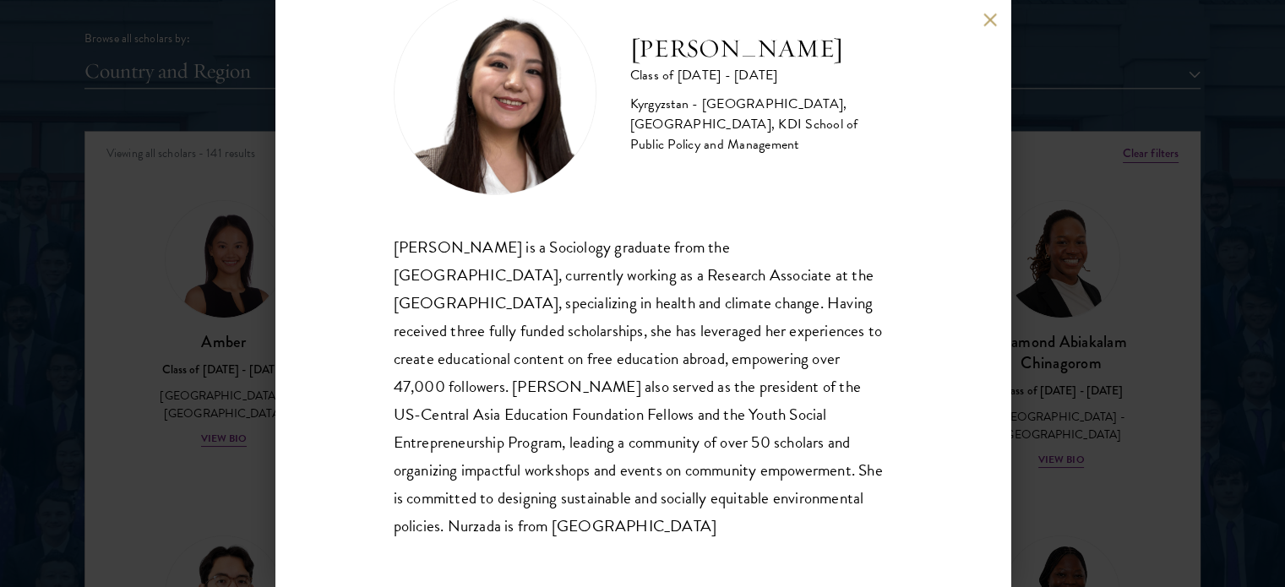
scroll to position [61, 0]
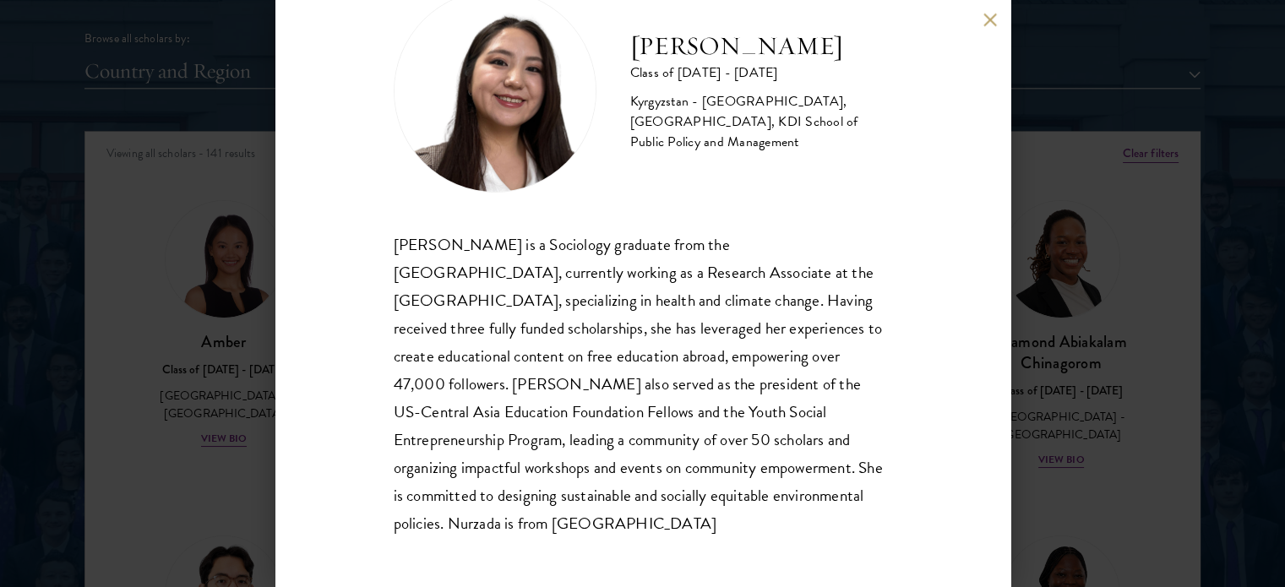
drag, startPoint x: 186, startPoint y: 114, endPoint x: 159, endPoint y: 85, distance: 39.4
click at [186, 115] on div "Nurzada Abdivalieva Class of 2025 - 2026 Kyrgyzstan - American University of Ce…" at bounding box center [642, 293] width 1285 height 587
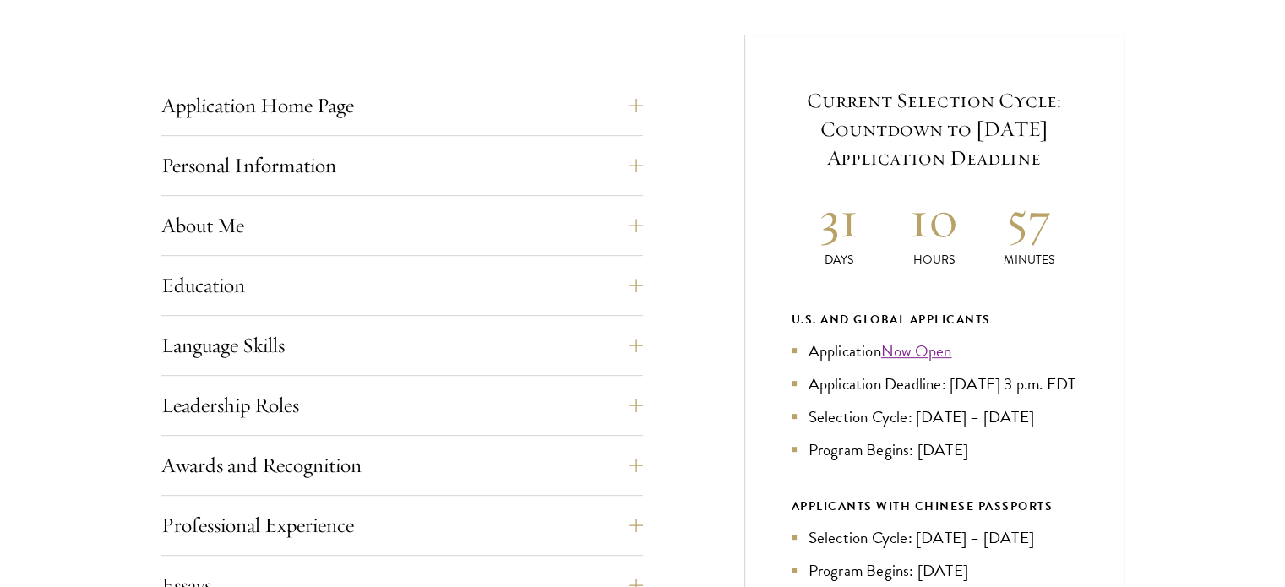
scroll to position [676, 0]
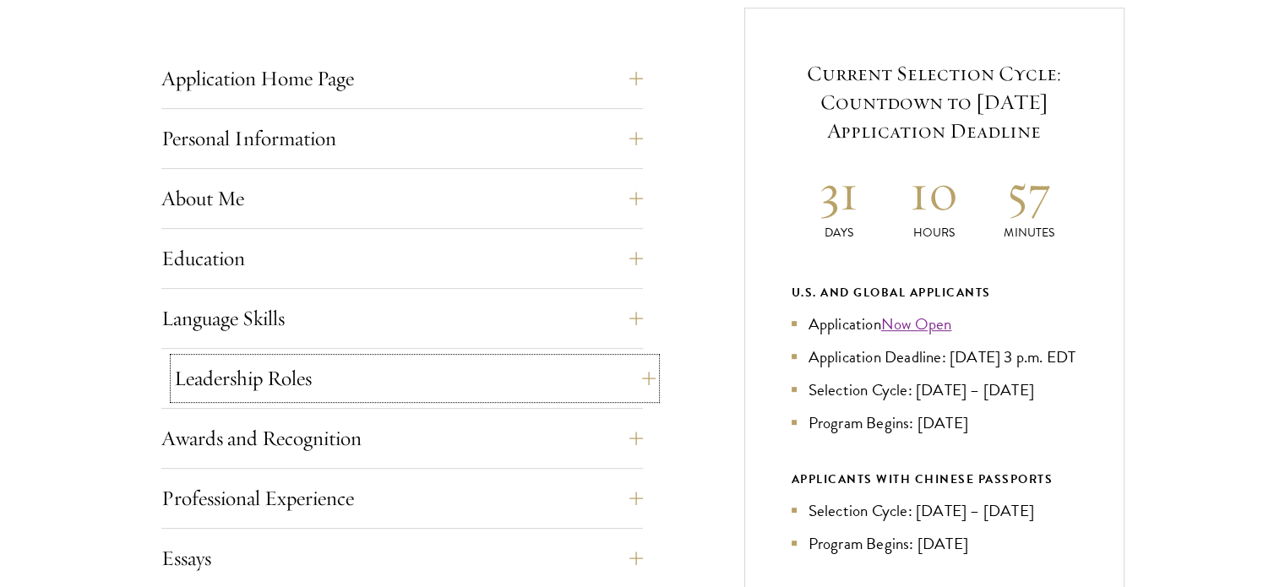
click at [412, 387] on button "Leadership Roles" at bounding box center [414, 378] width 481 height 41
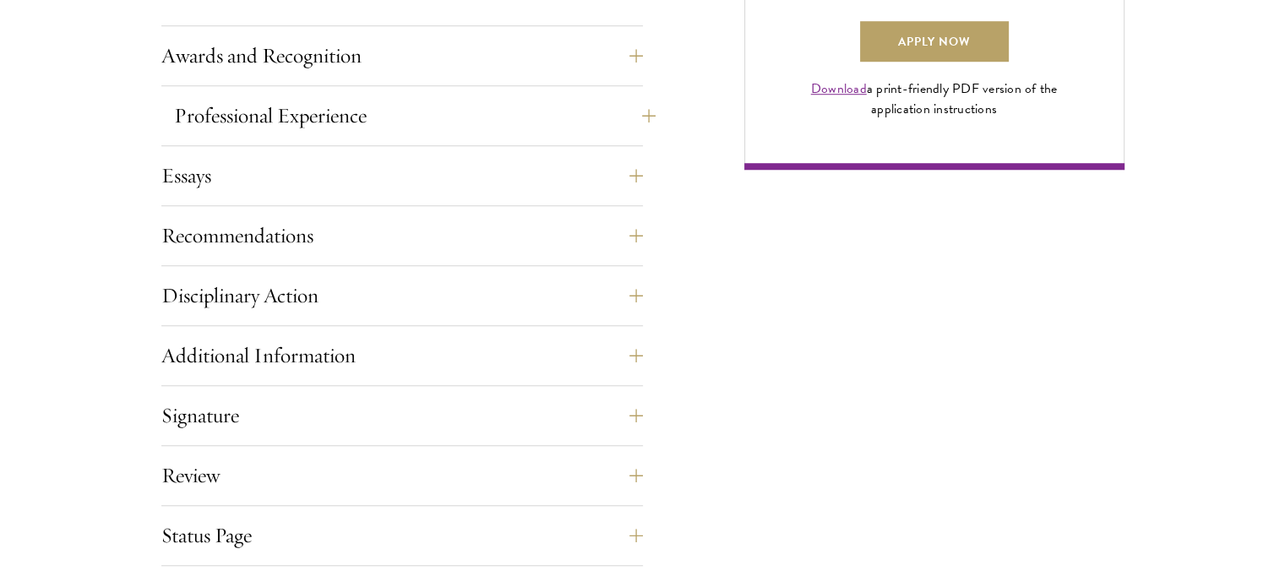
scroll to position [1436, 0]
